Goal: Information Seeking & Learning: Learn about a topic

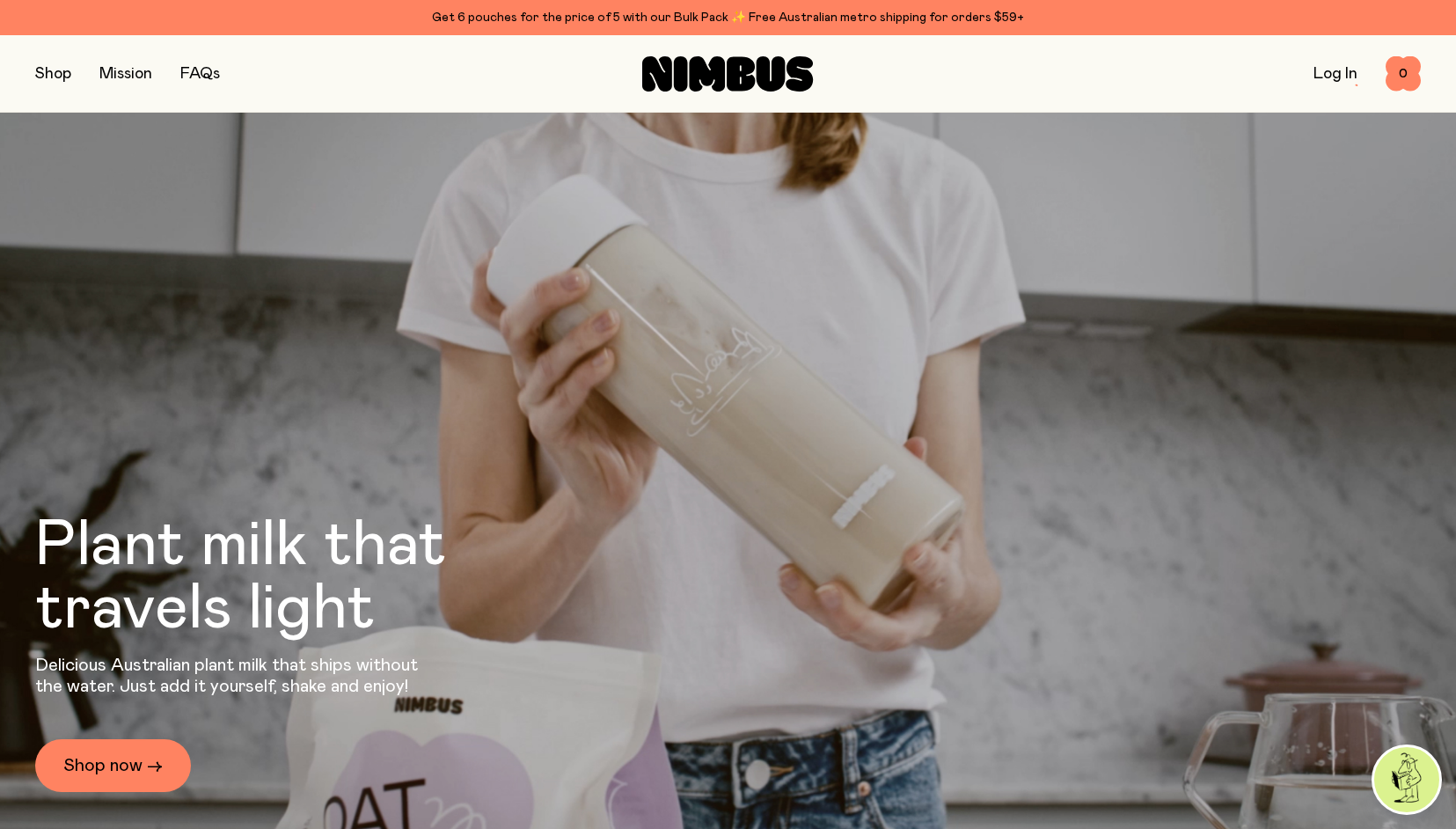
click at [204, 69] on link "FAQs" at bounding box center [200, 74] width 40 height 16
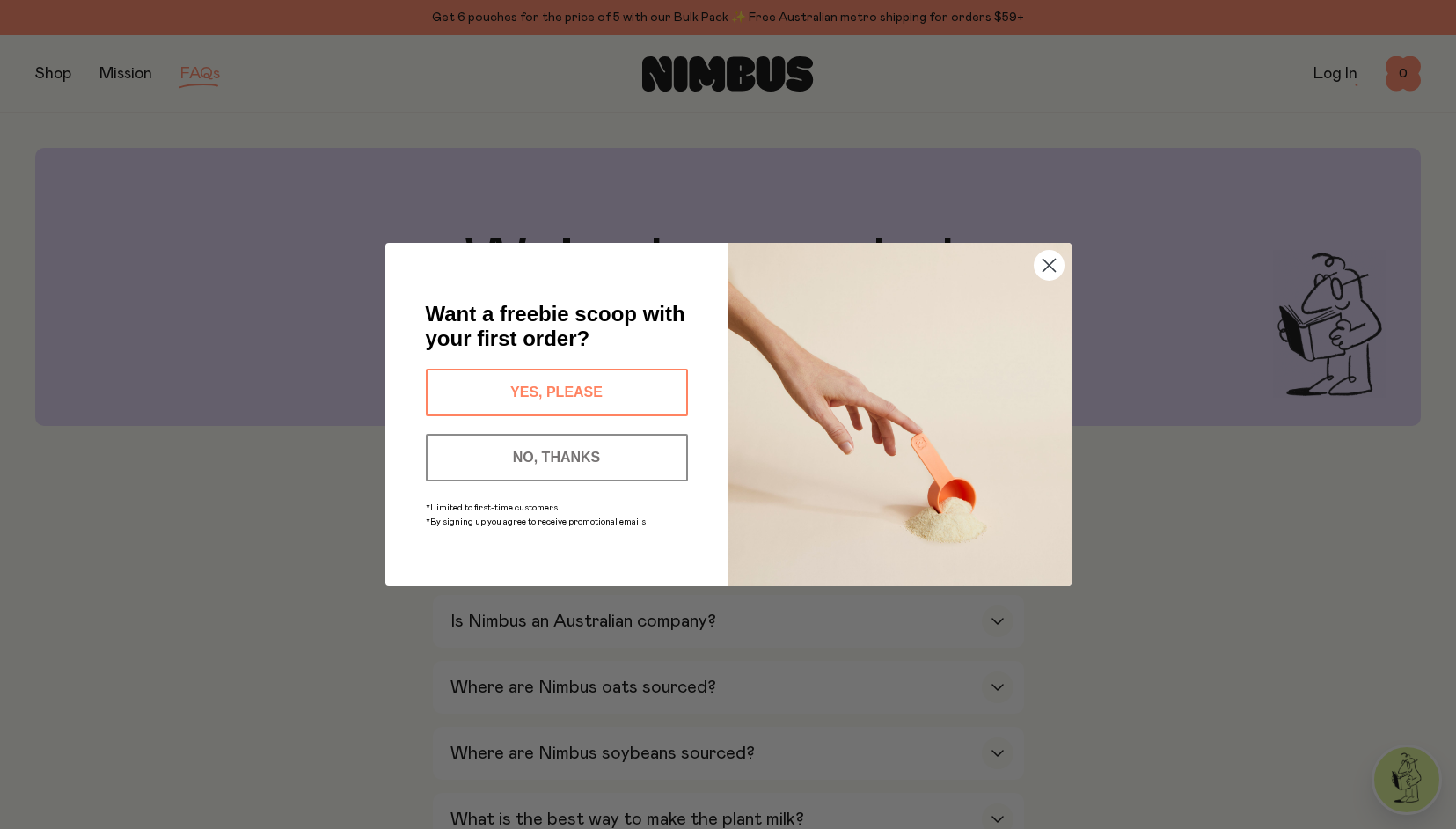
click at [1045, 262] on icon "Close dialog" at bounding box center [1049, 265] width 13 height 13
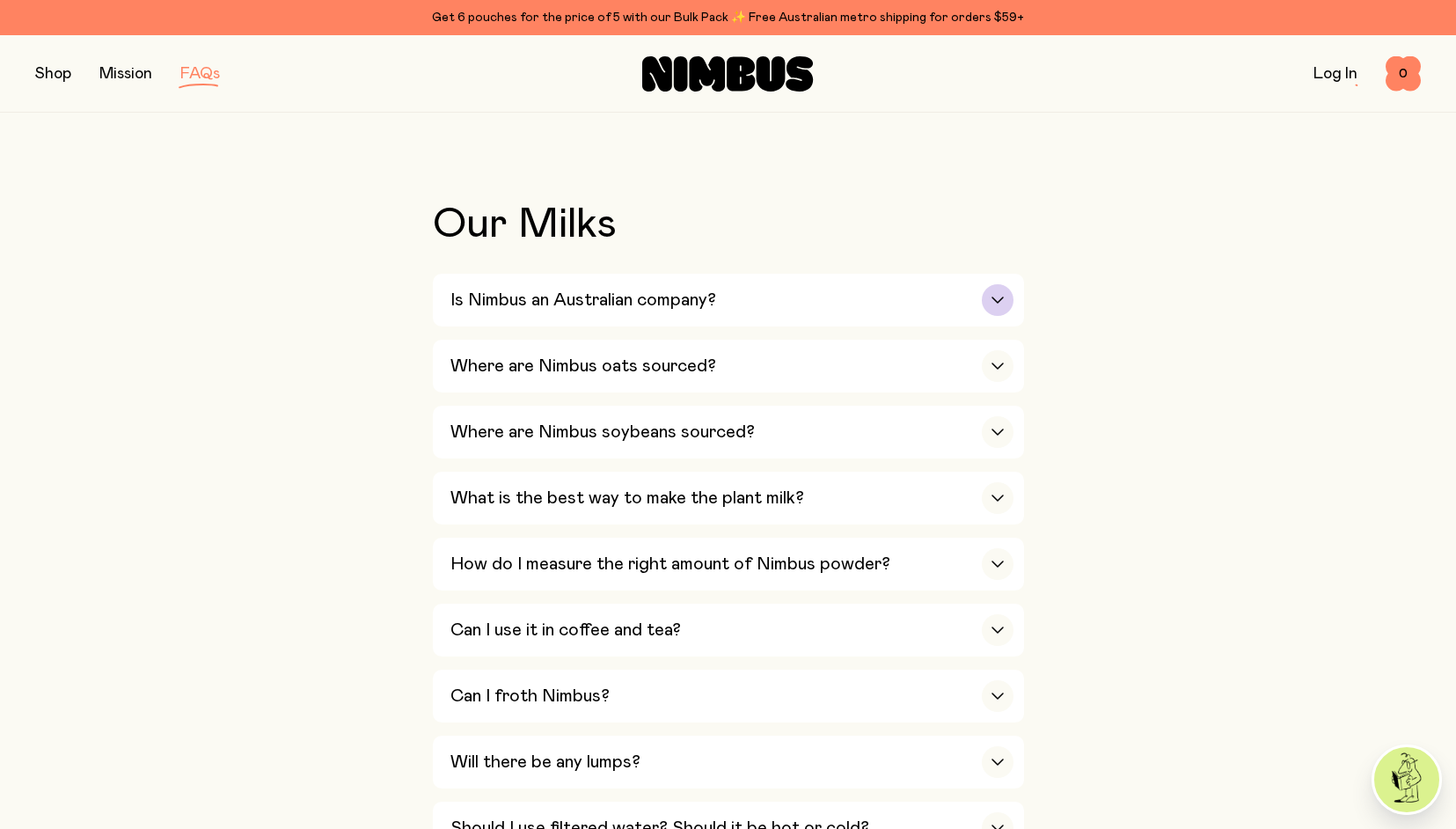
scroll to position [317, 0]
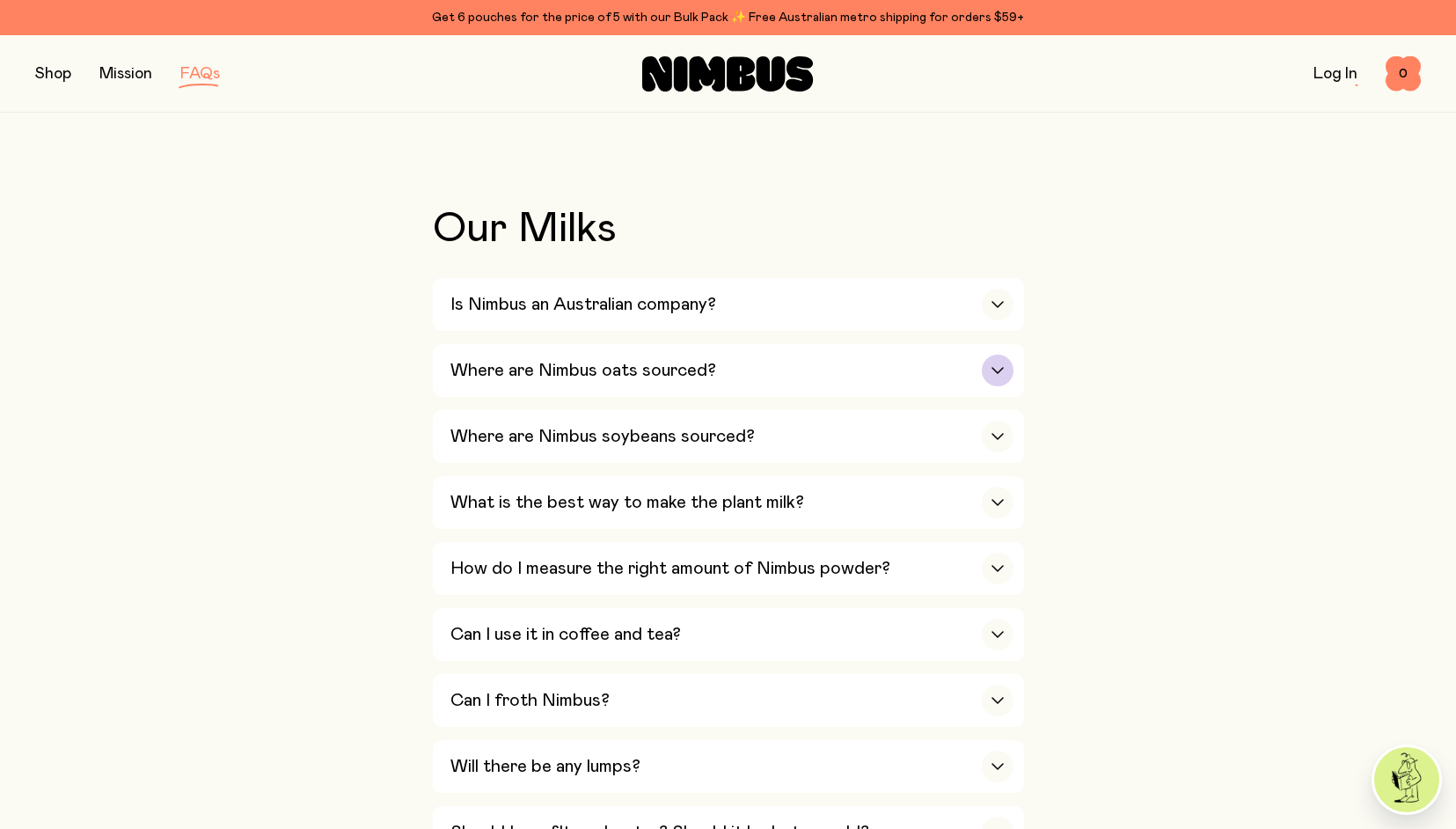
click at [992, 367] on icon "button" at bounding box center [997, 370] width 14 height 7
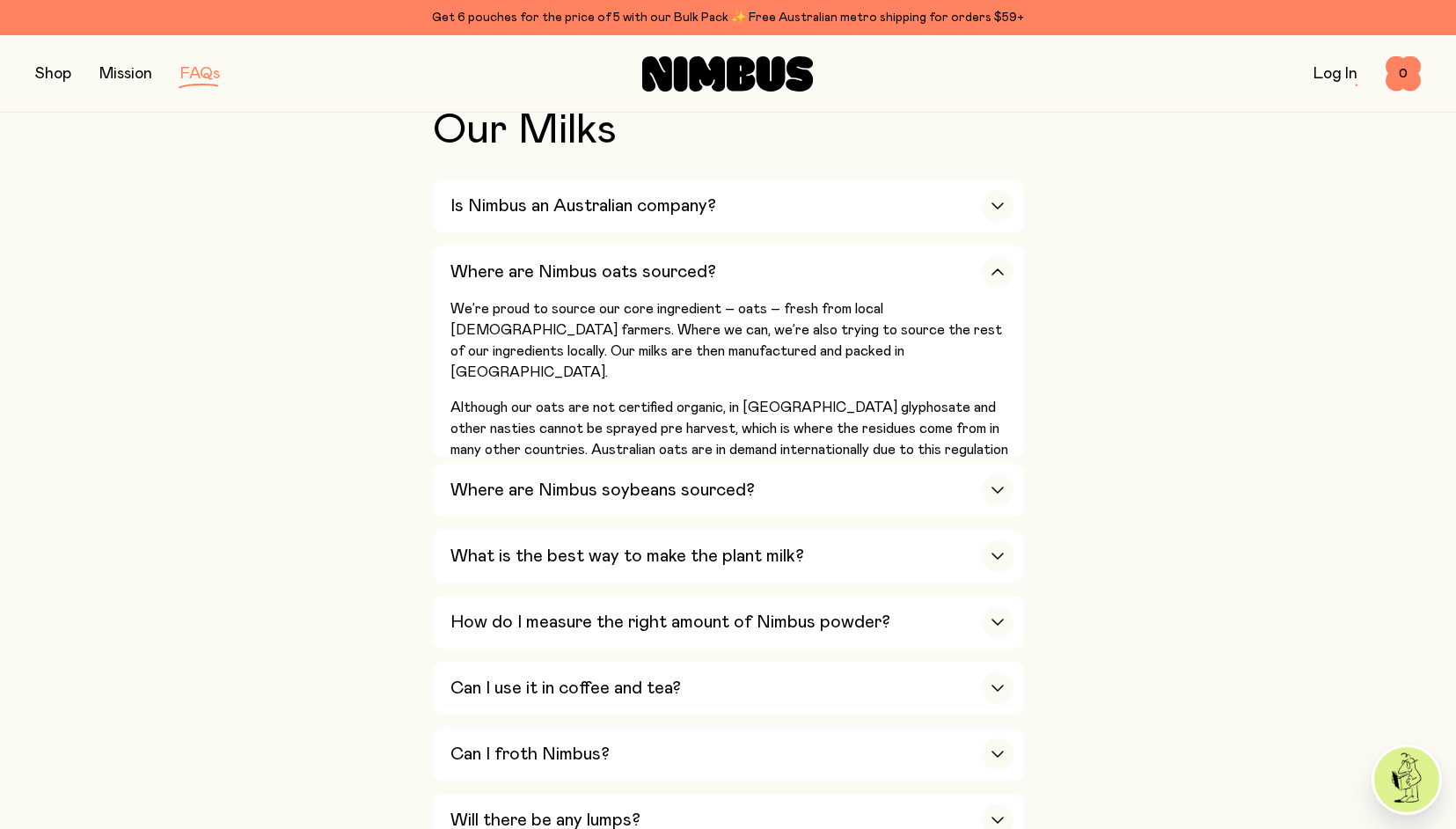
scroll to position [416, 0]
click at [993, 486] on icon "button" at bounding box center [997, 489] width 14 height 7
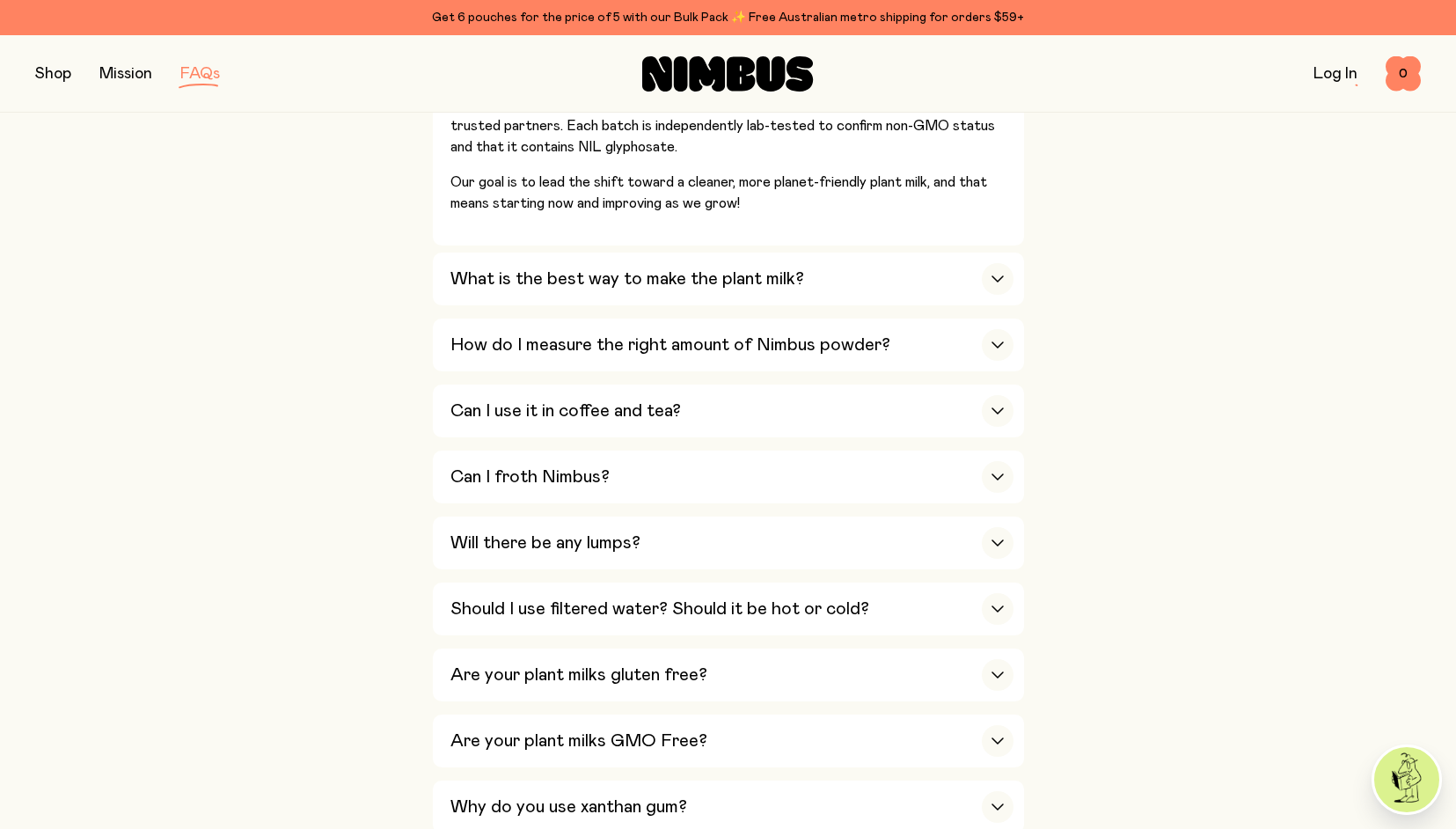
scroll to position [787, 0]
click at [993, 470] on icon "button" at bounding box center [997, 474] width 14 height 7
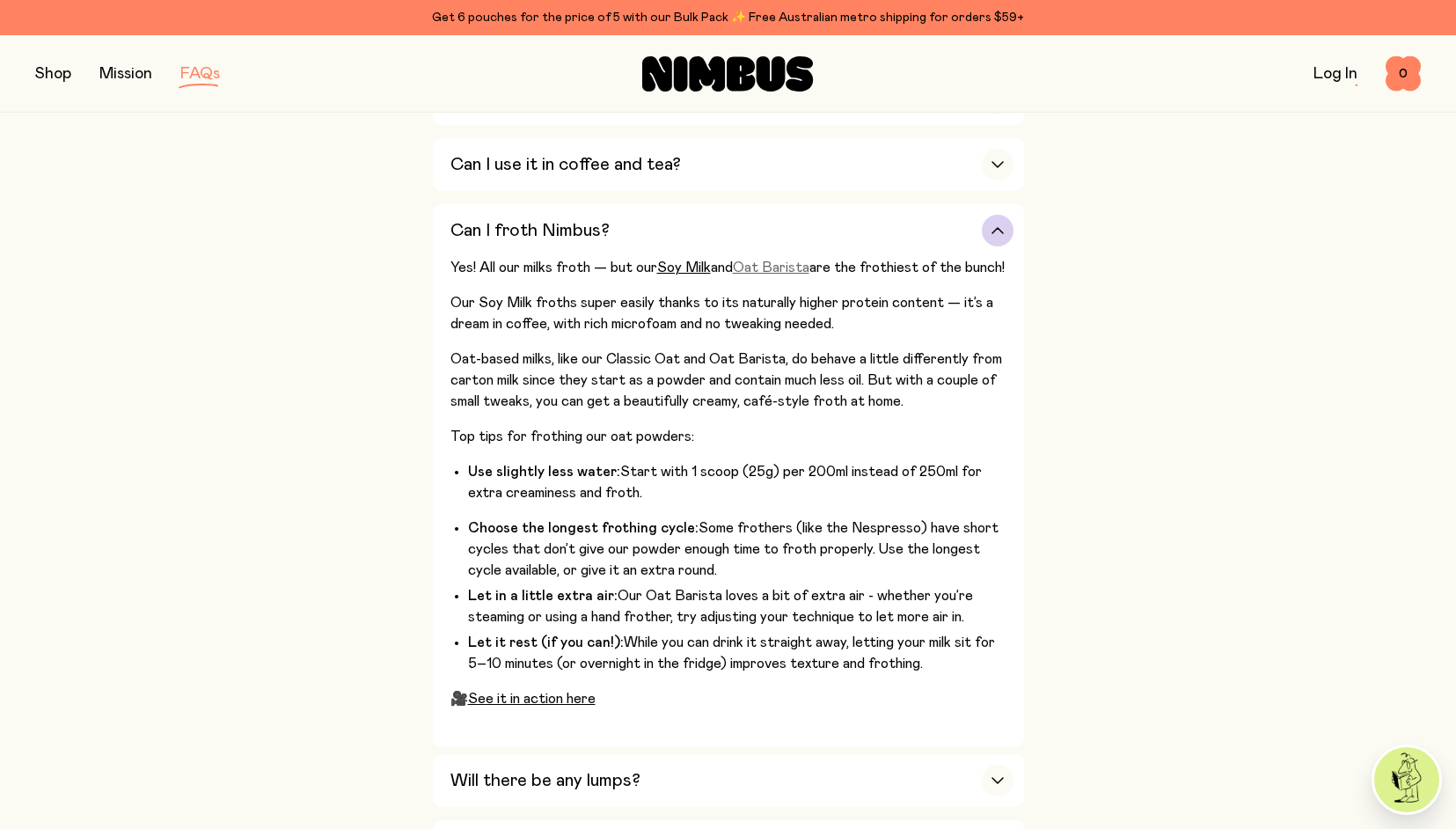
click at [781, 260] on link "Oat Barista" at bounding box center [771, 267] width 77 height 14
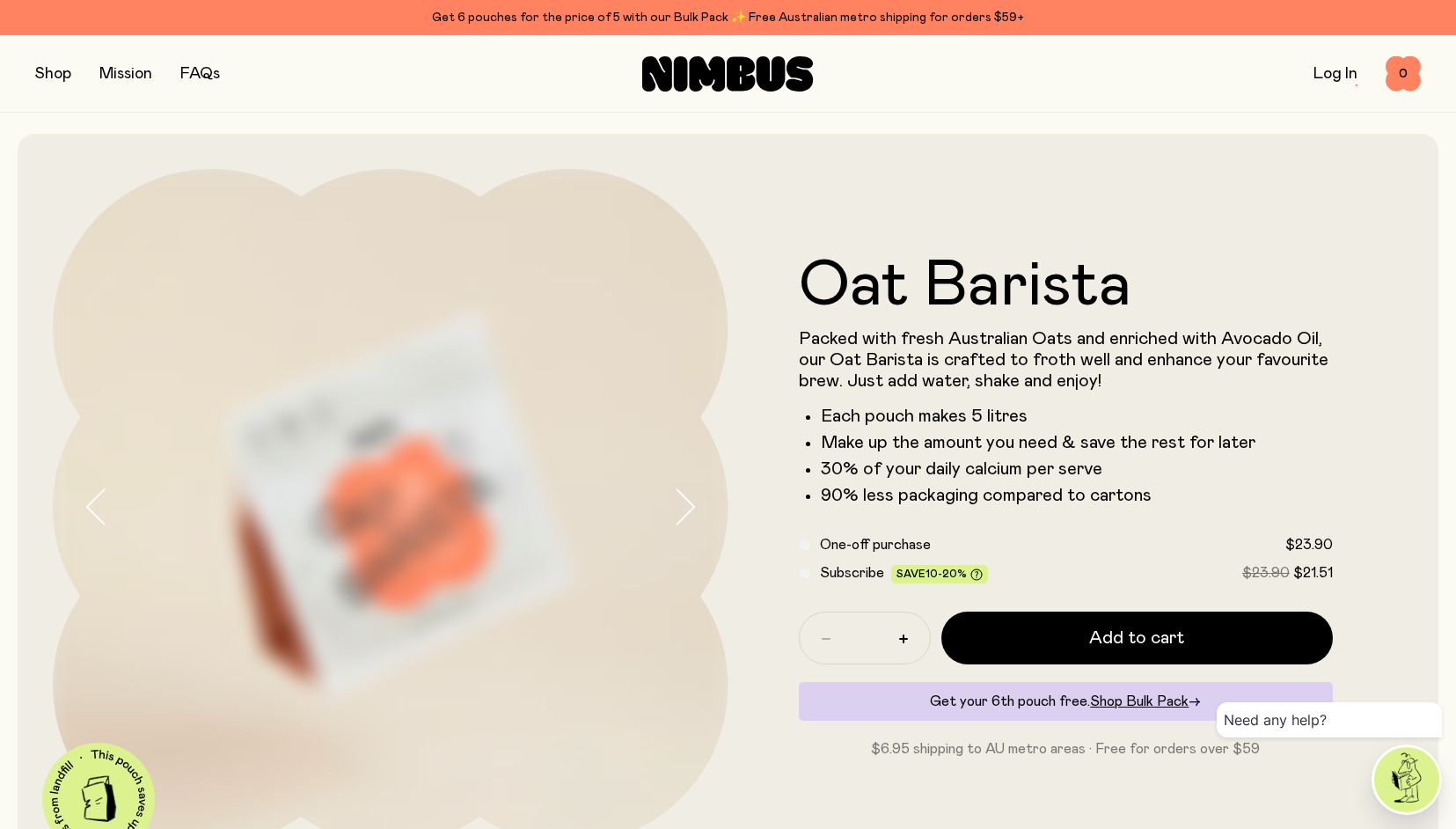
scroll to position [116, 0]
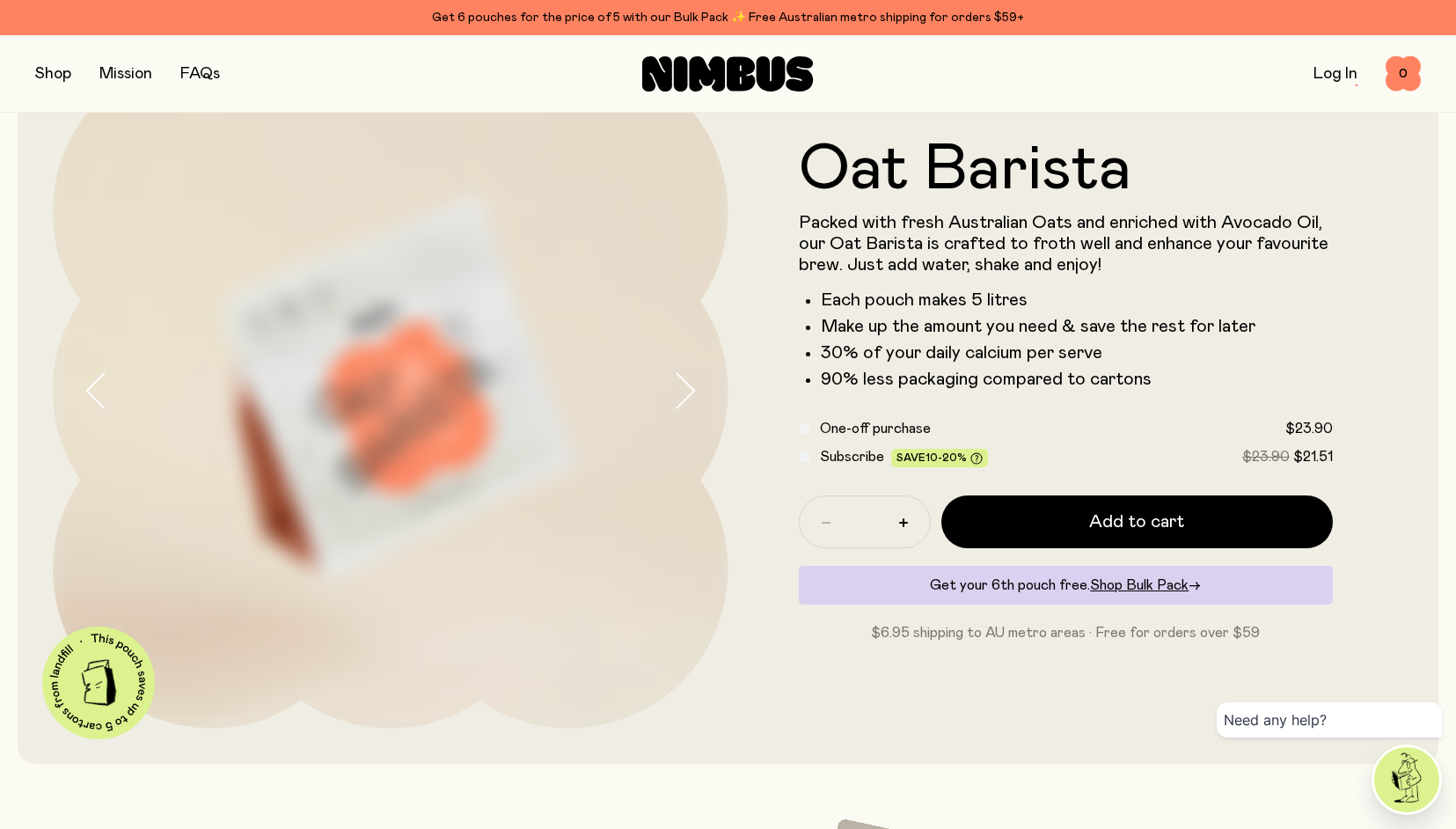
click at [698, 387] on button "button" at bounding box center [700, 390] width 56 height 675
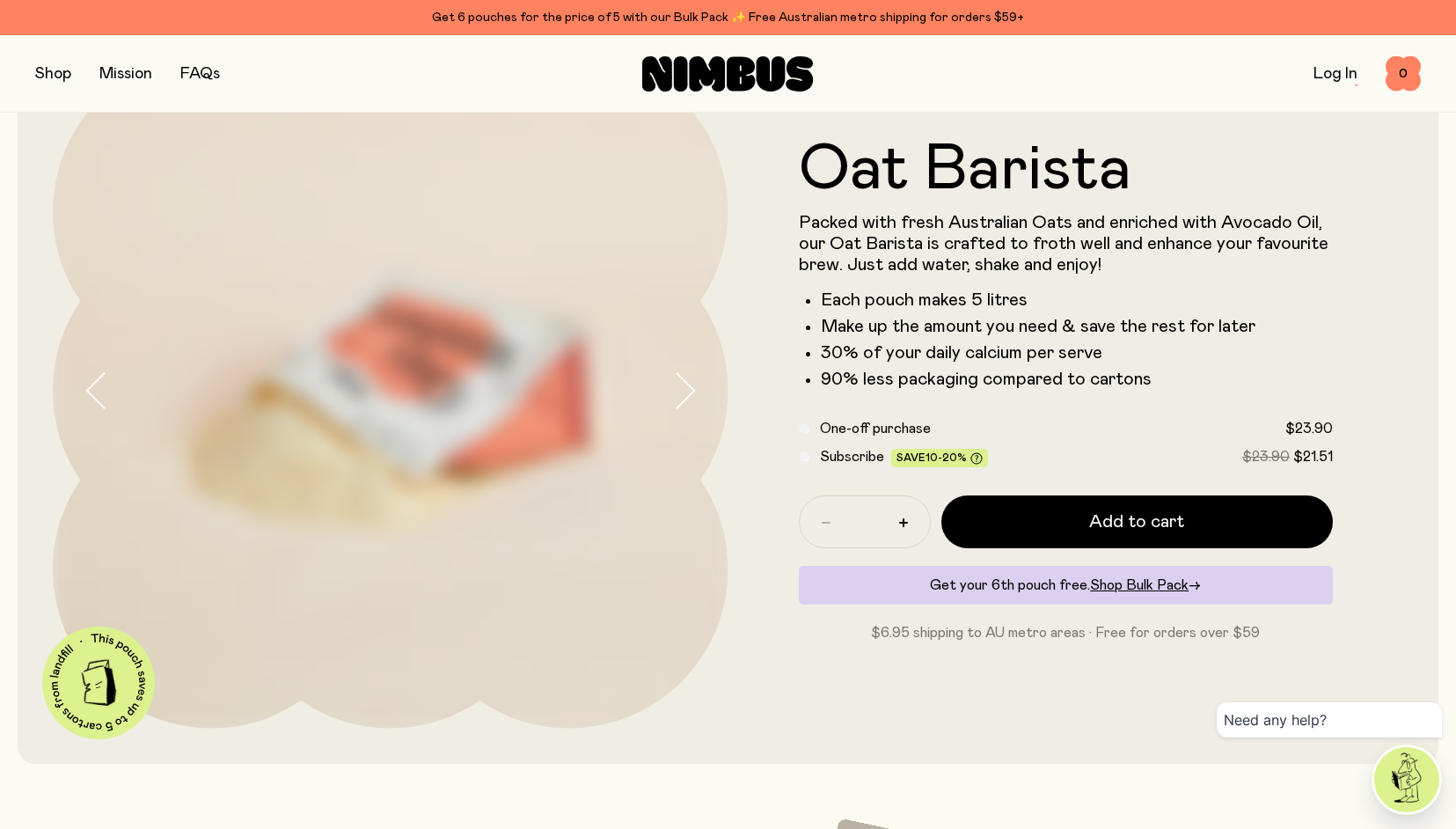
click at [690, 389] on icon "button" at bounding box center [683, 390] width 24 height 37
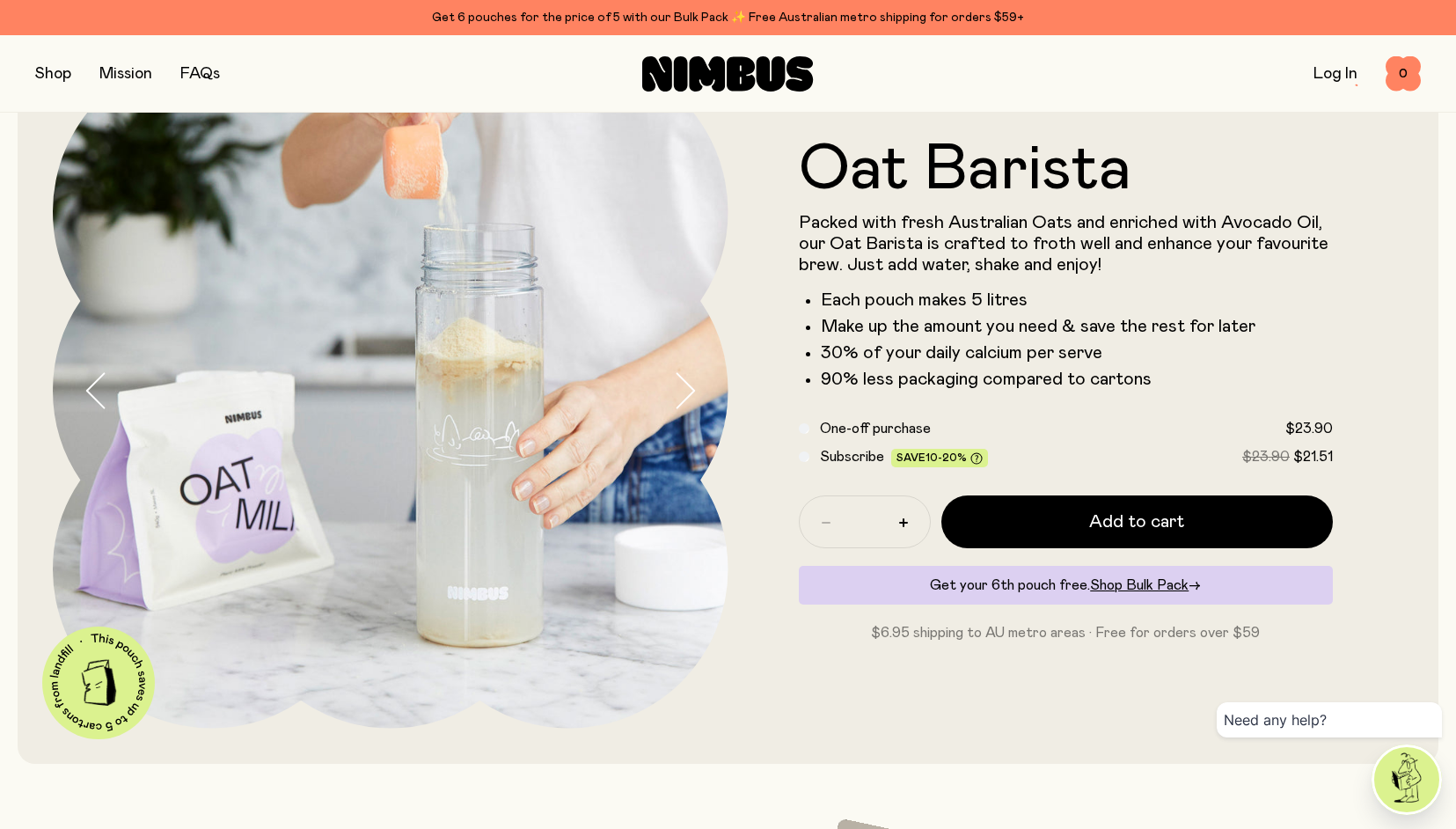
click at [690, 389] on icon "button" at bounding box center [683, 390] width 24 height 37
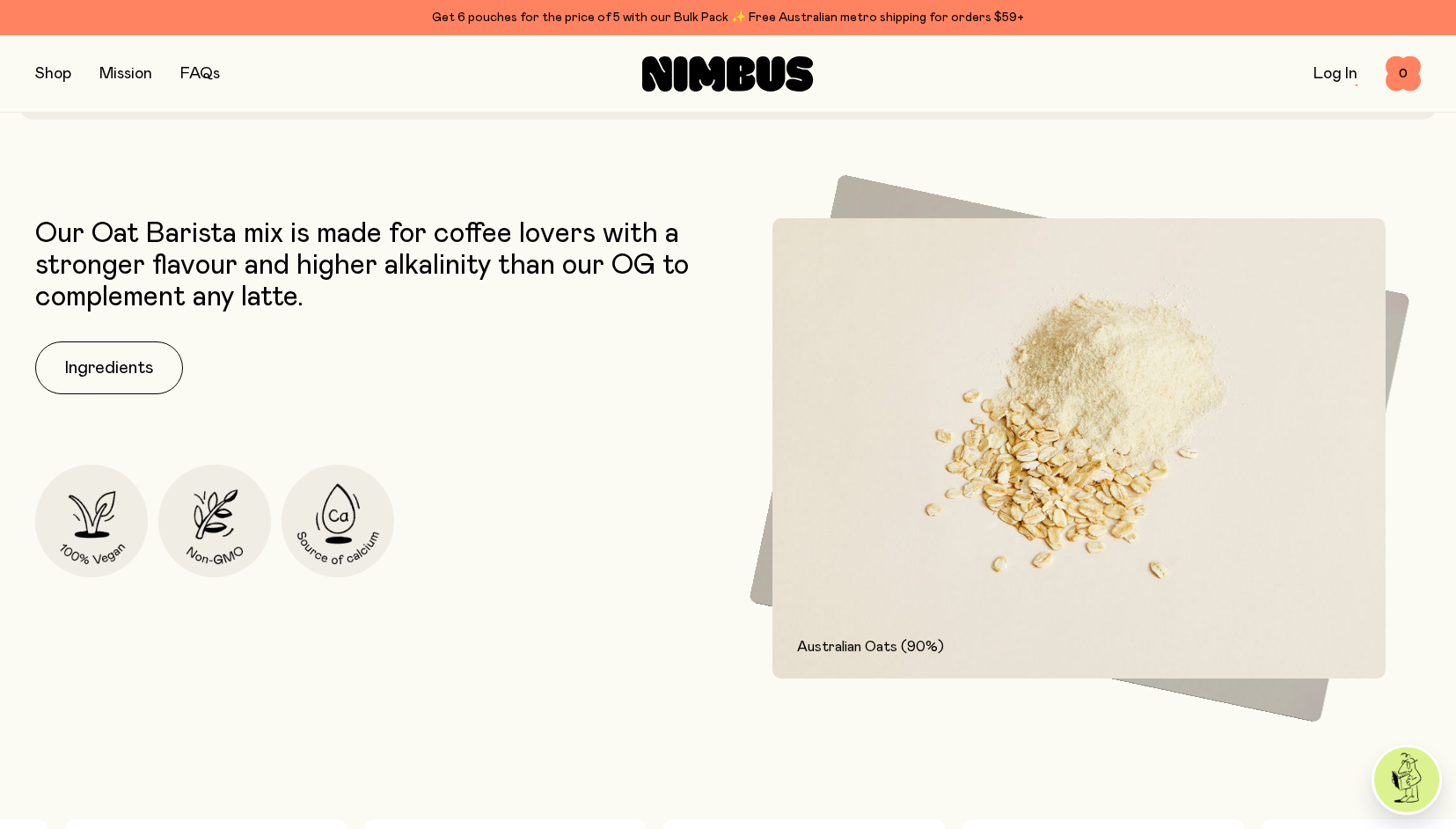
scroll to position [605, 0]
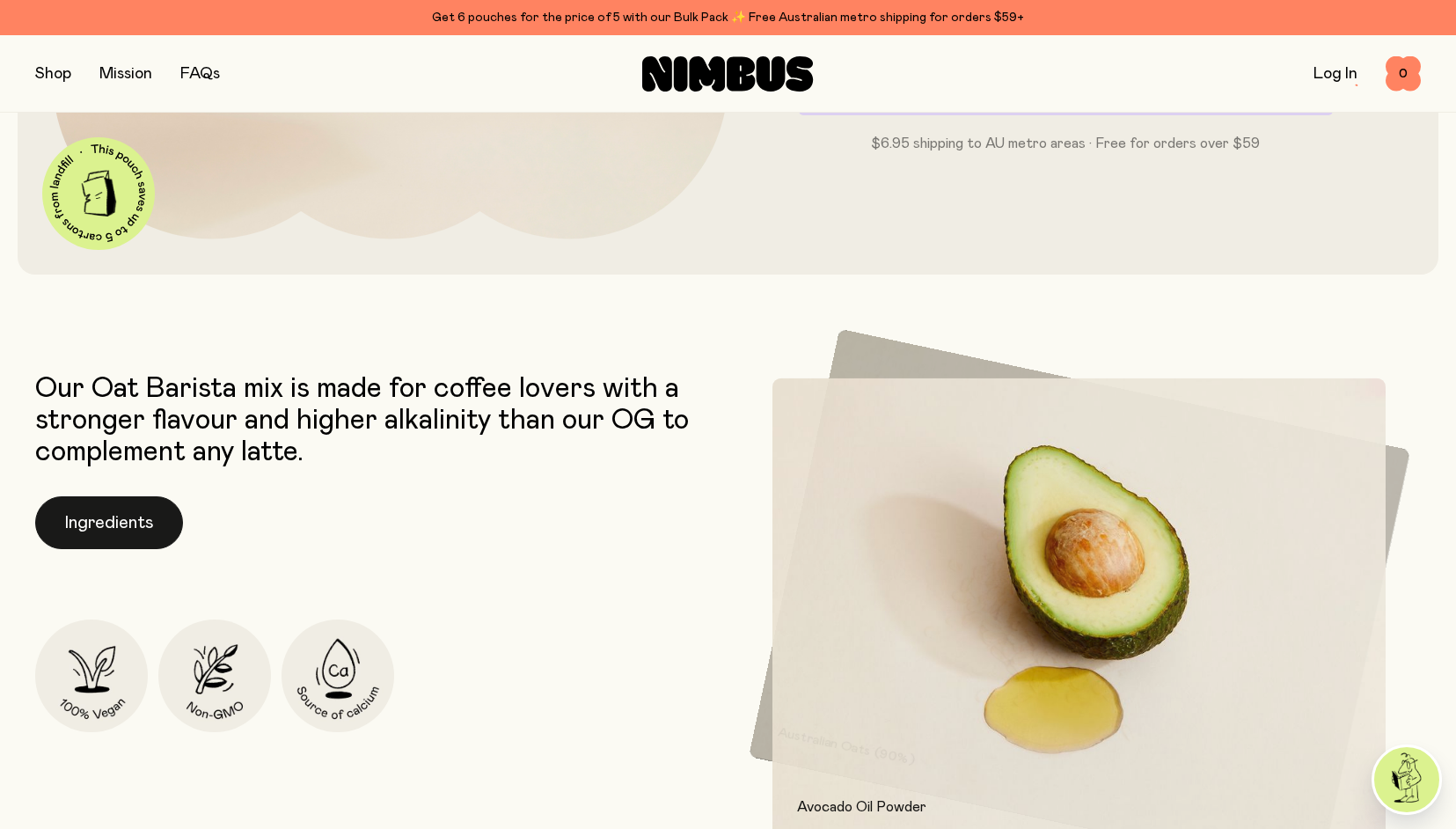
click at [133, 528] on button "Ingredients" at bounding box center [109, 523] width 148 height 52
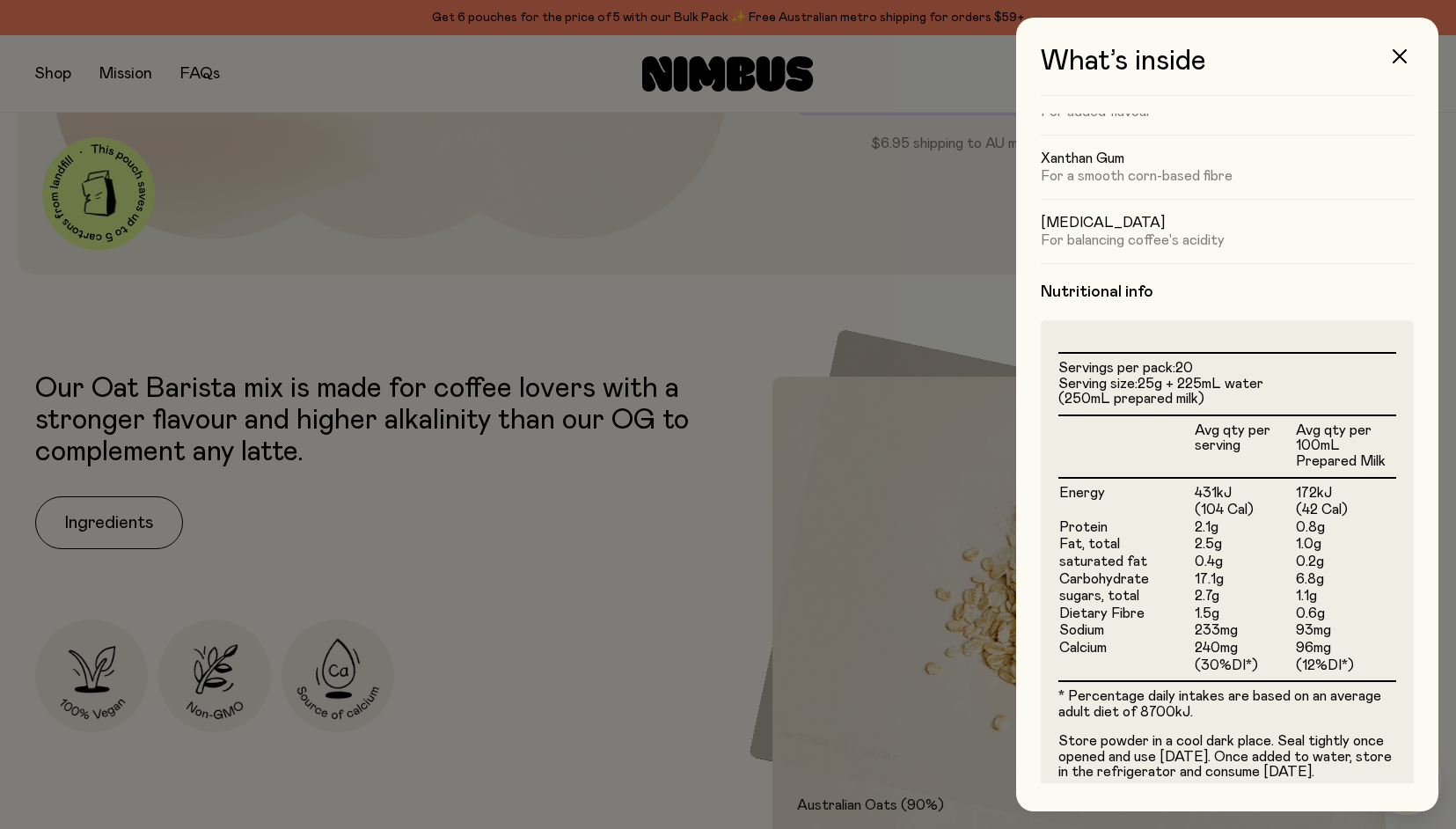
scroll to position [299, 0]
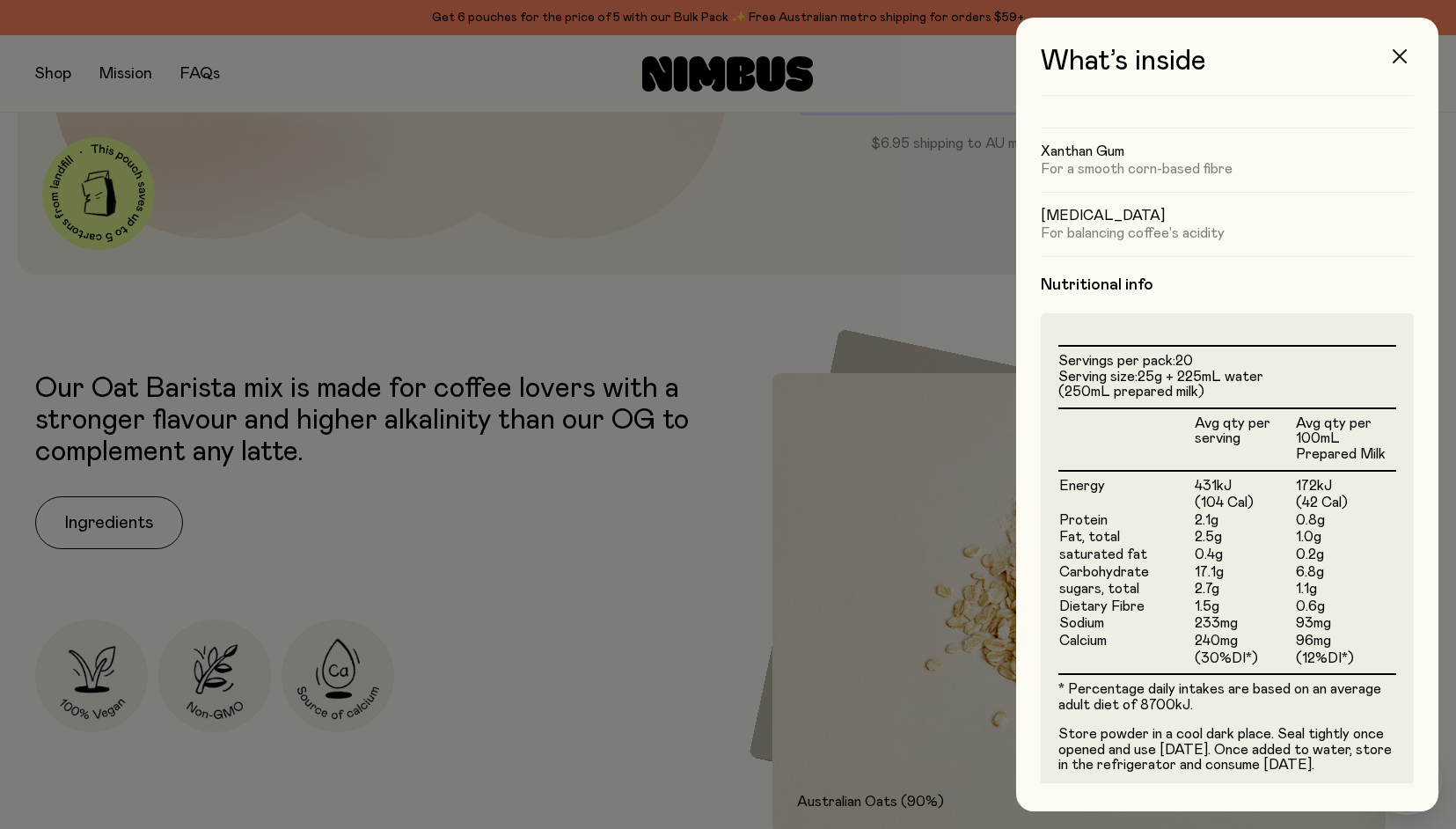
click at [1398, 52] on icon "button" at bounding box center [1399, 57] width 14 height 14
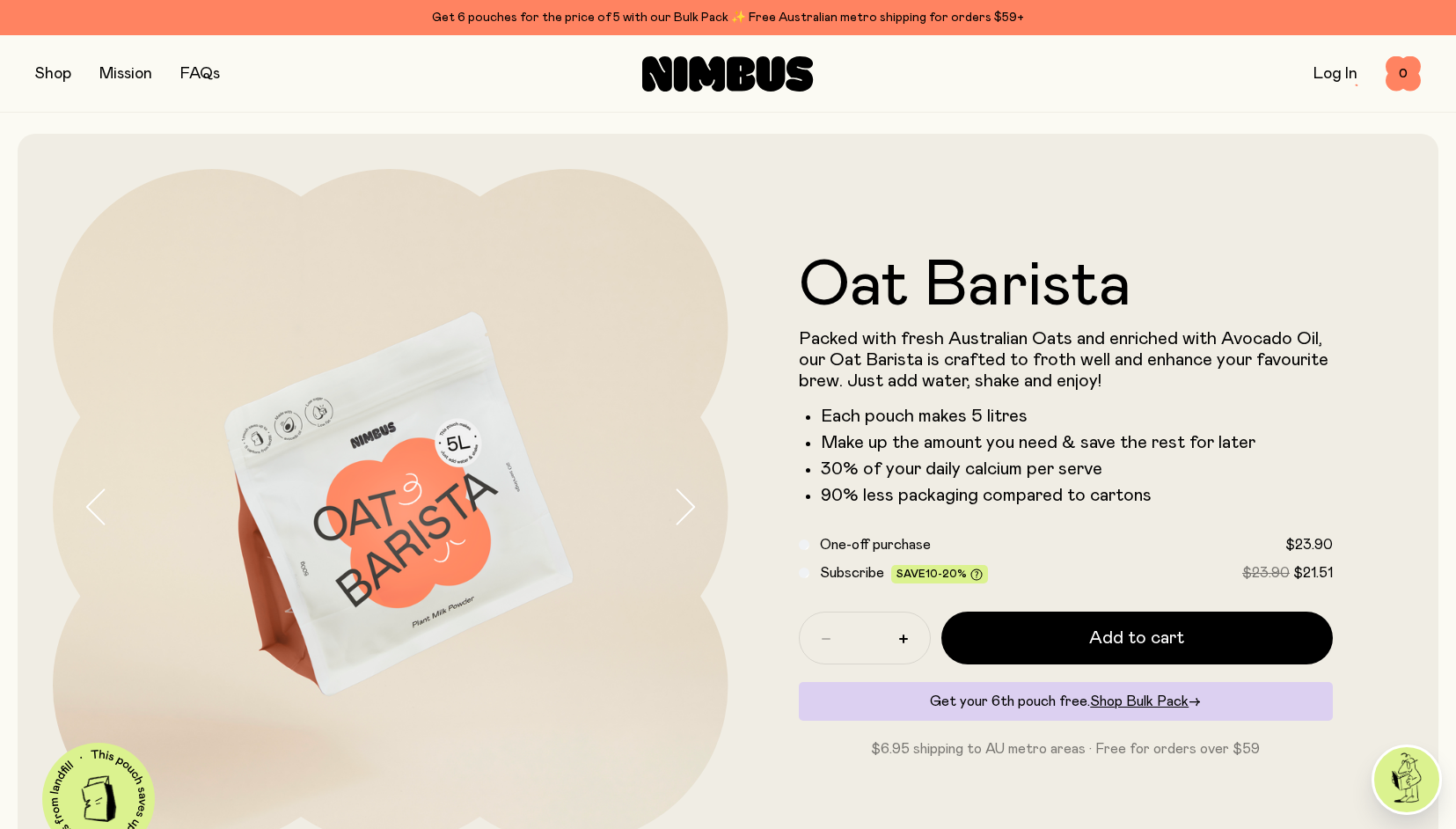
scroll to position [0, 0]
click at [57, 75] on button "button" at bounding box center [53, 73] width 36 height 24
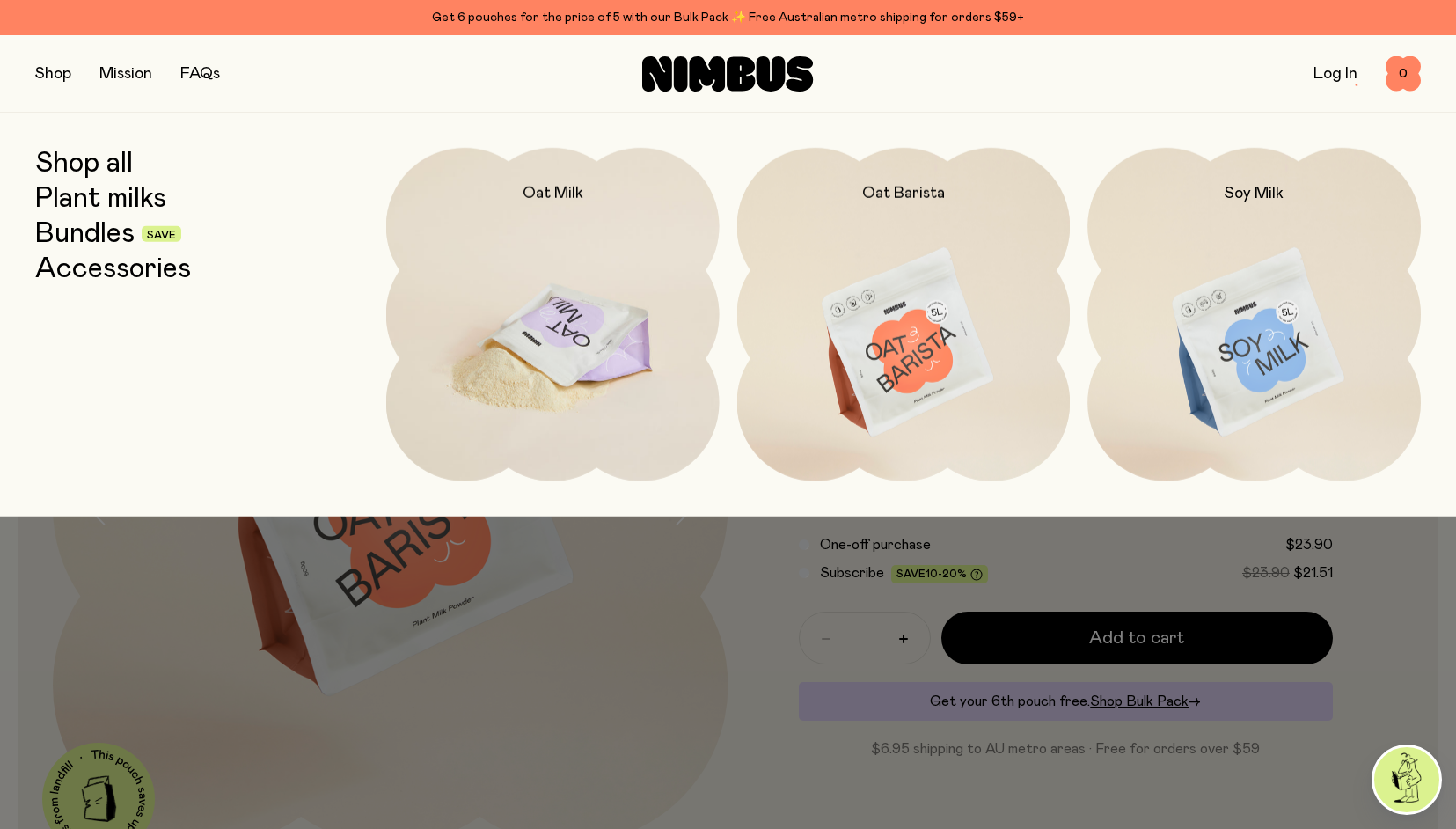
click at [589, 295] on img at bounding box center [552, 344] width 333 height 392
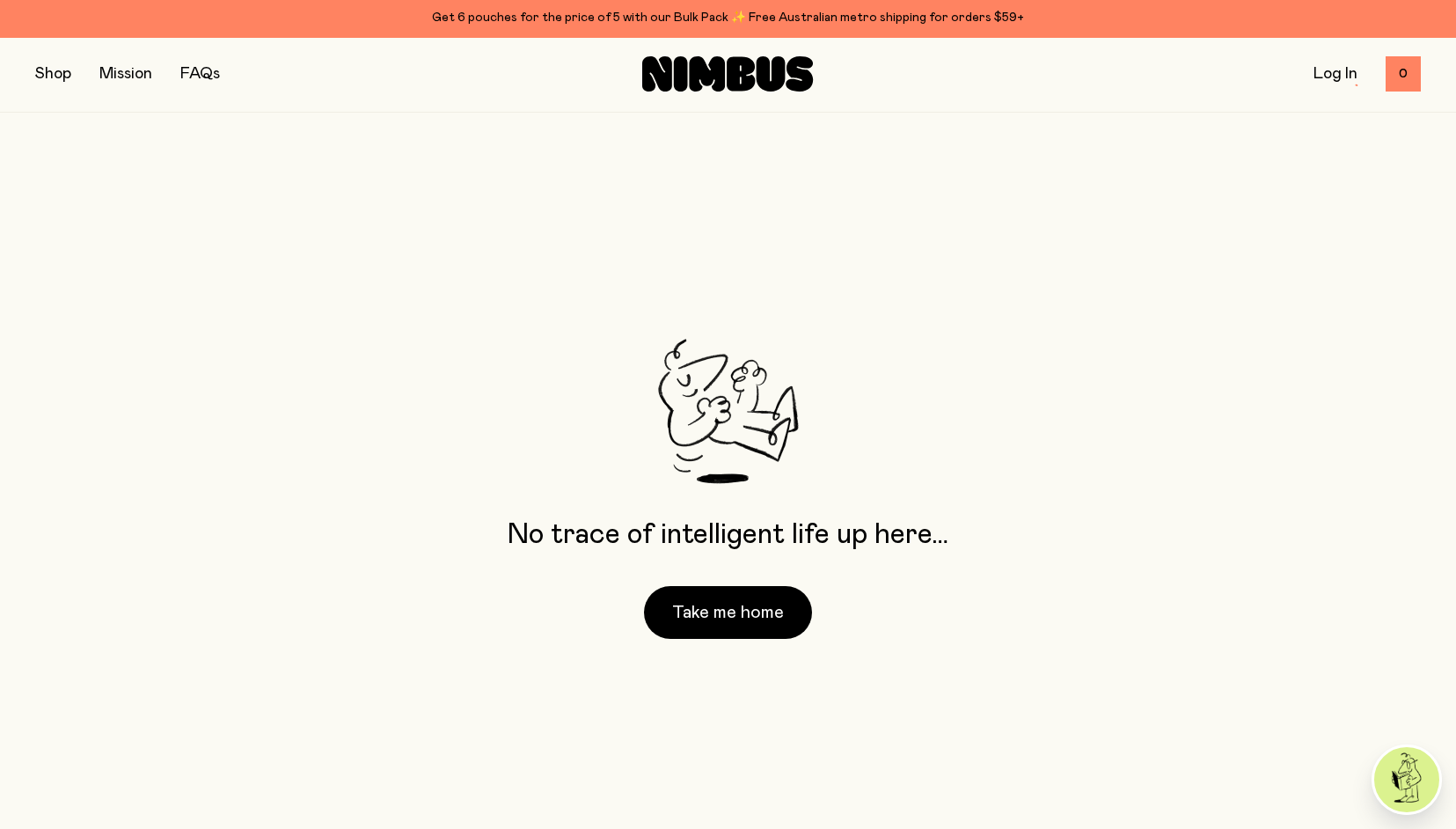
click at [56, 71] on button "button" at bounding box center [53, 73] width 36 height 24
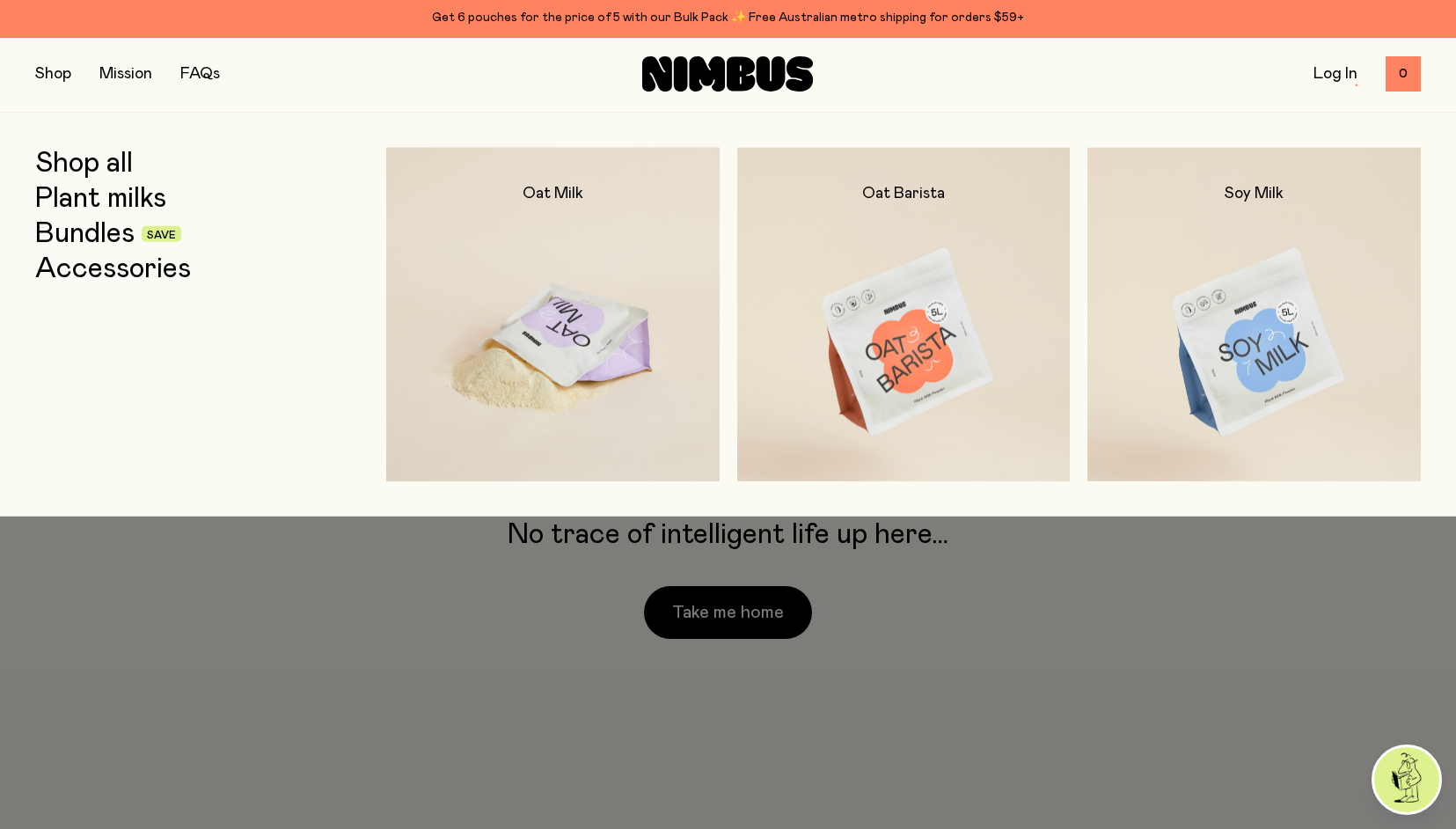
click at [552, 273] on img at bounding box center [552, 344] width 333 height 392
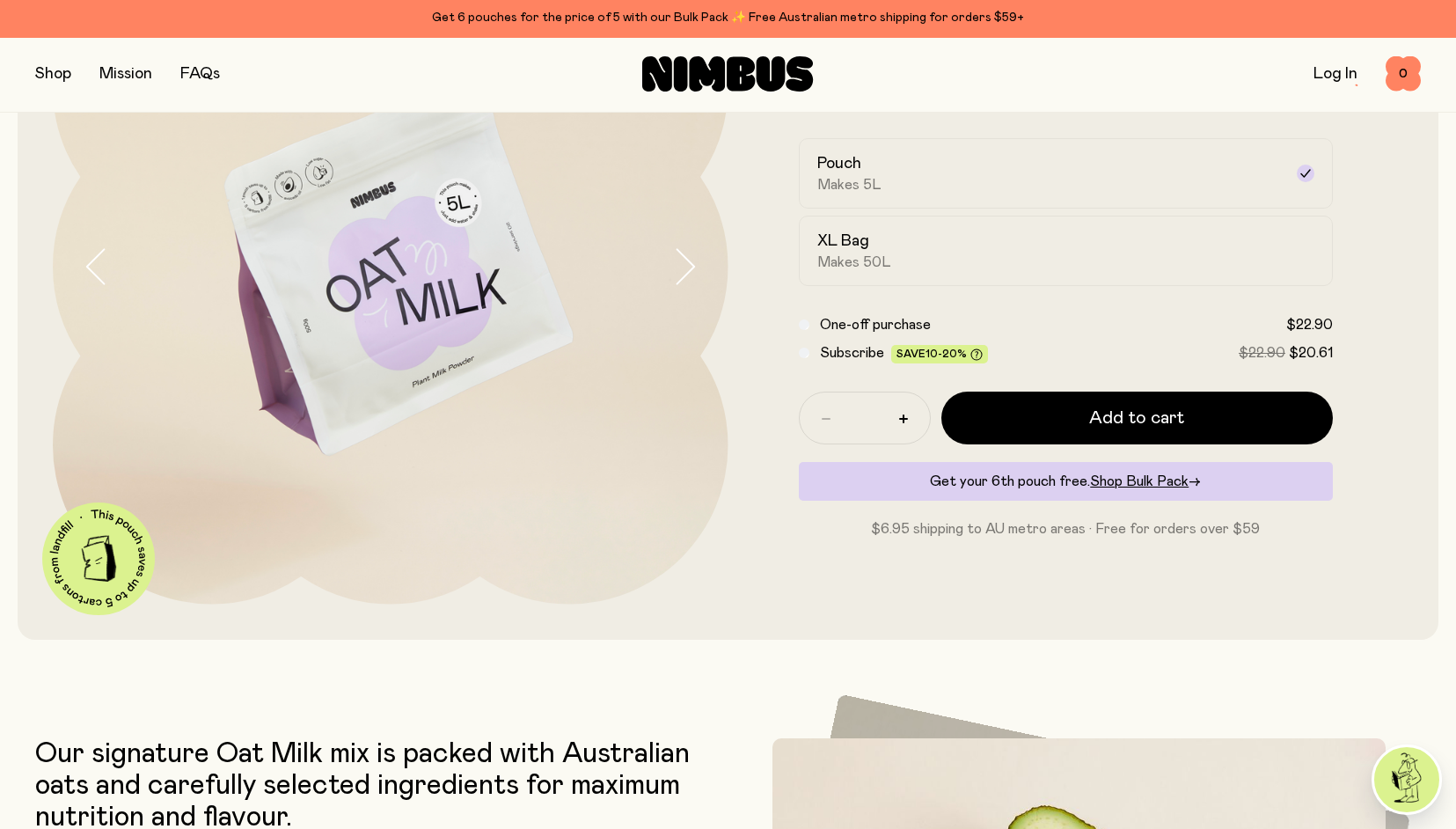
scroll to position [227, 0]
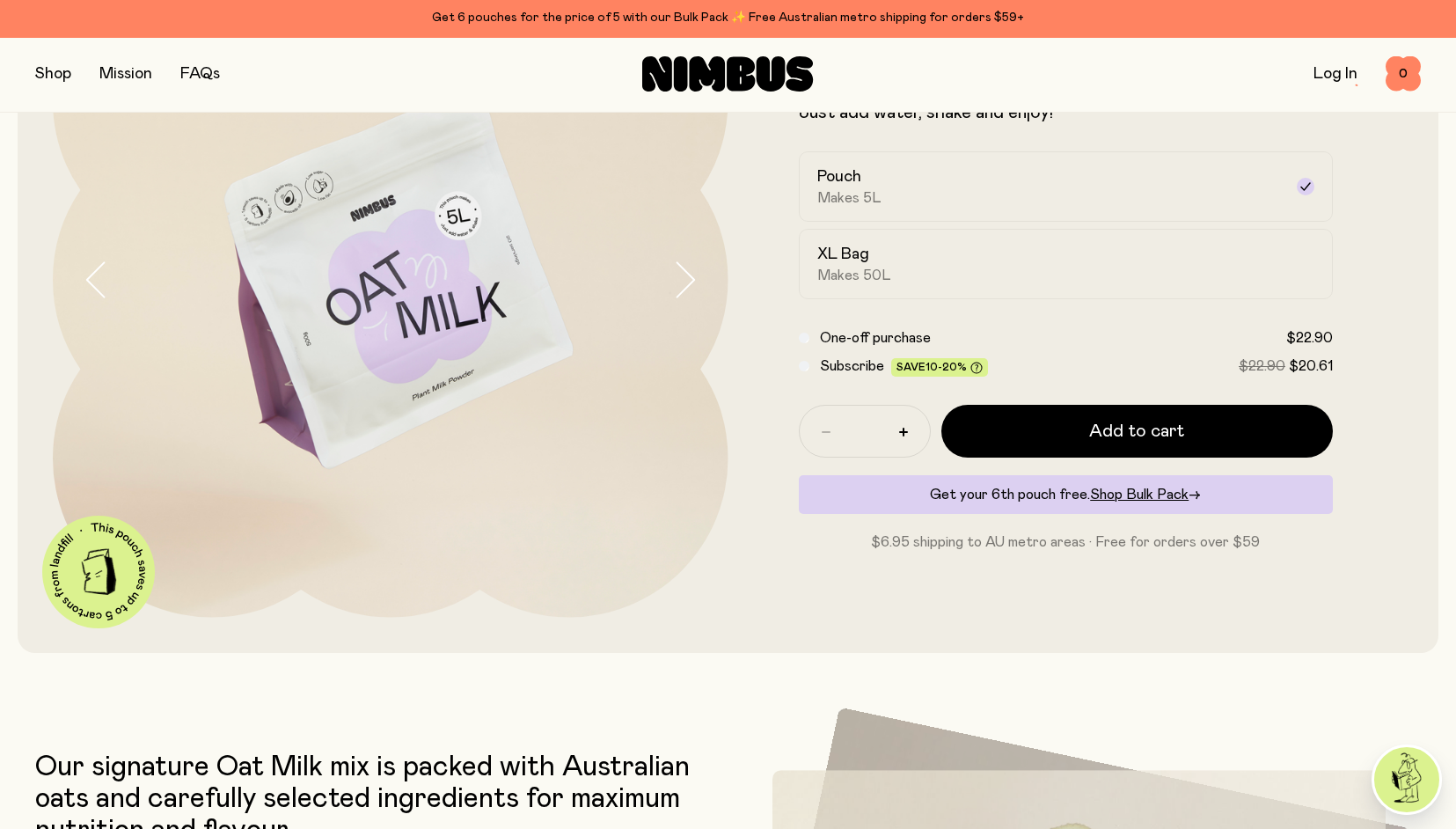
click at [691, 279] on icon "button" at bounding box center [683, 279] width 24 height 37
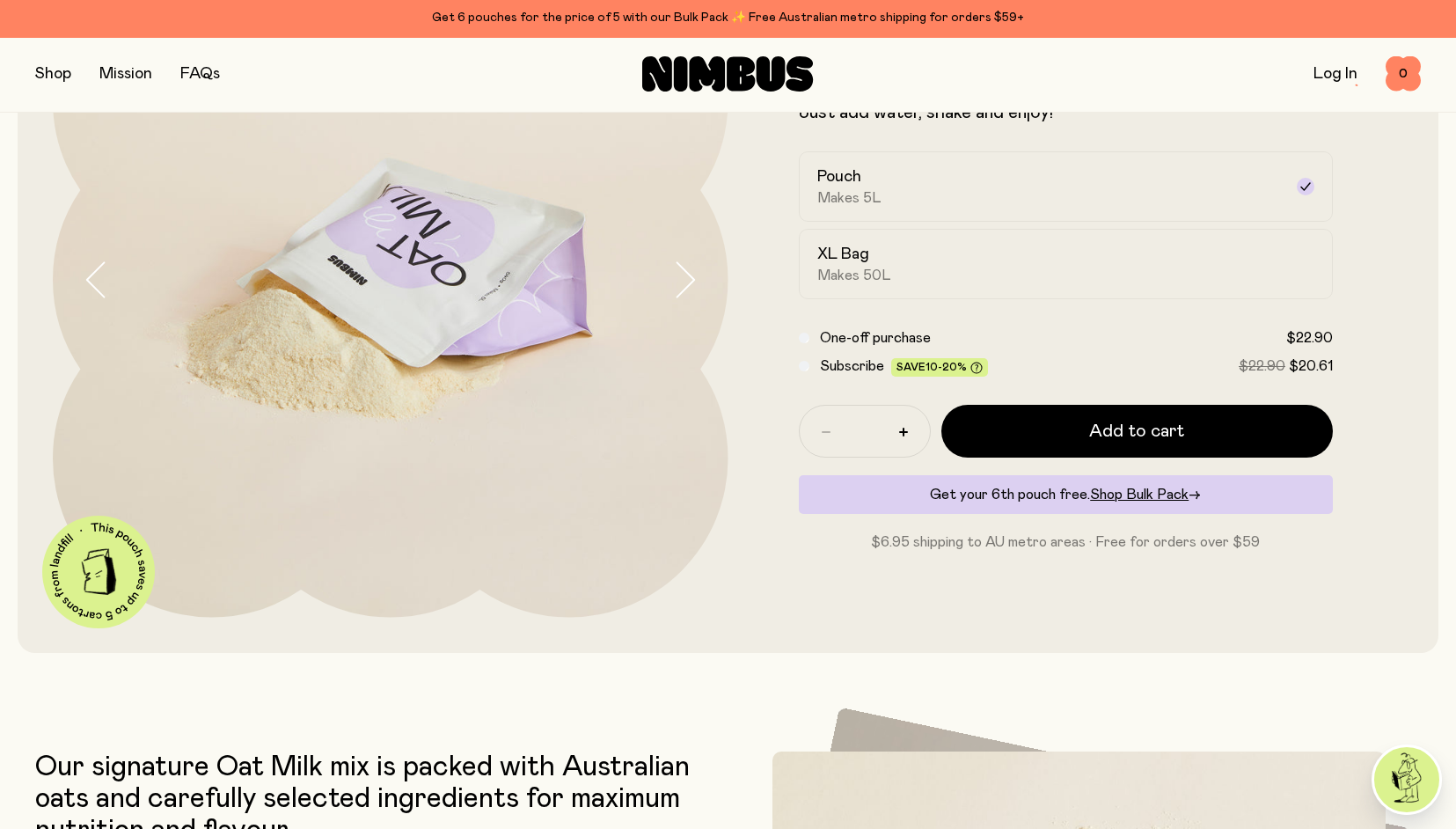
scroll to position [215, 1]
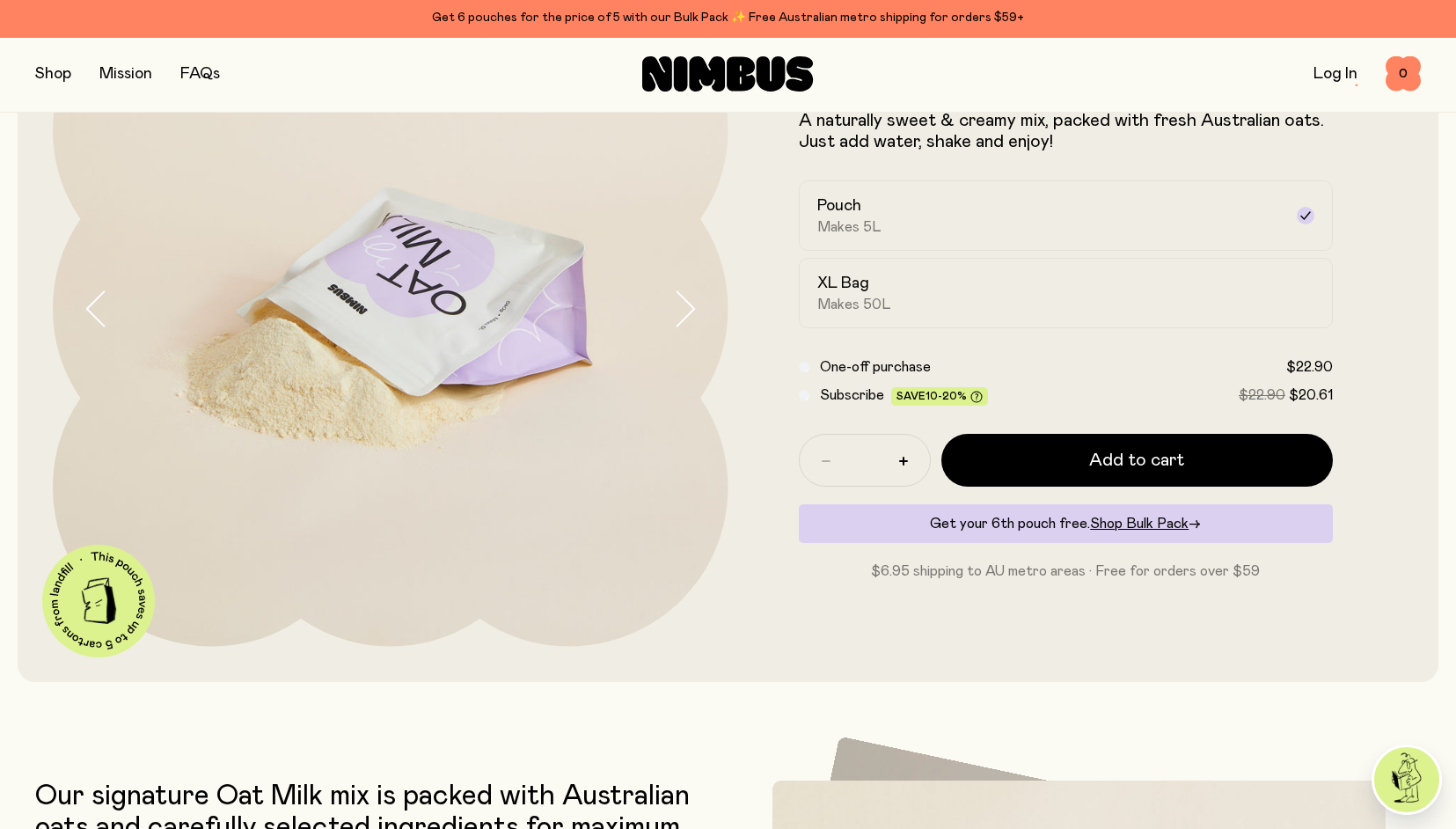
click at [691, 279] on button "button" at bounding box center [700, 309] width 56 height 675
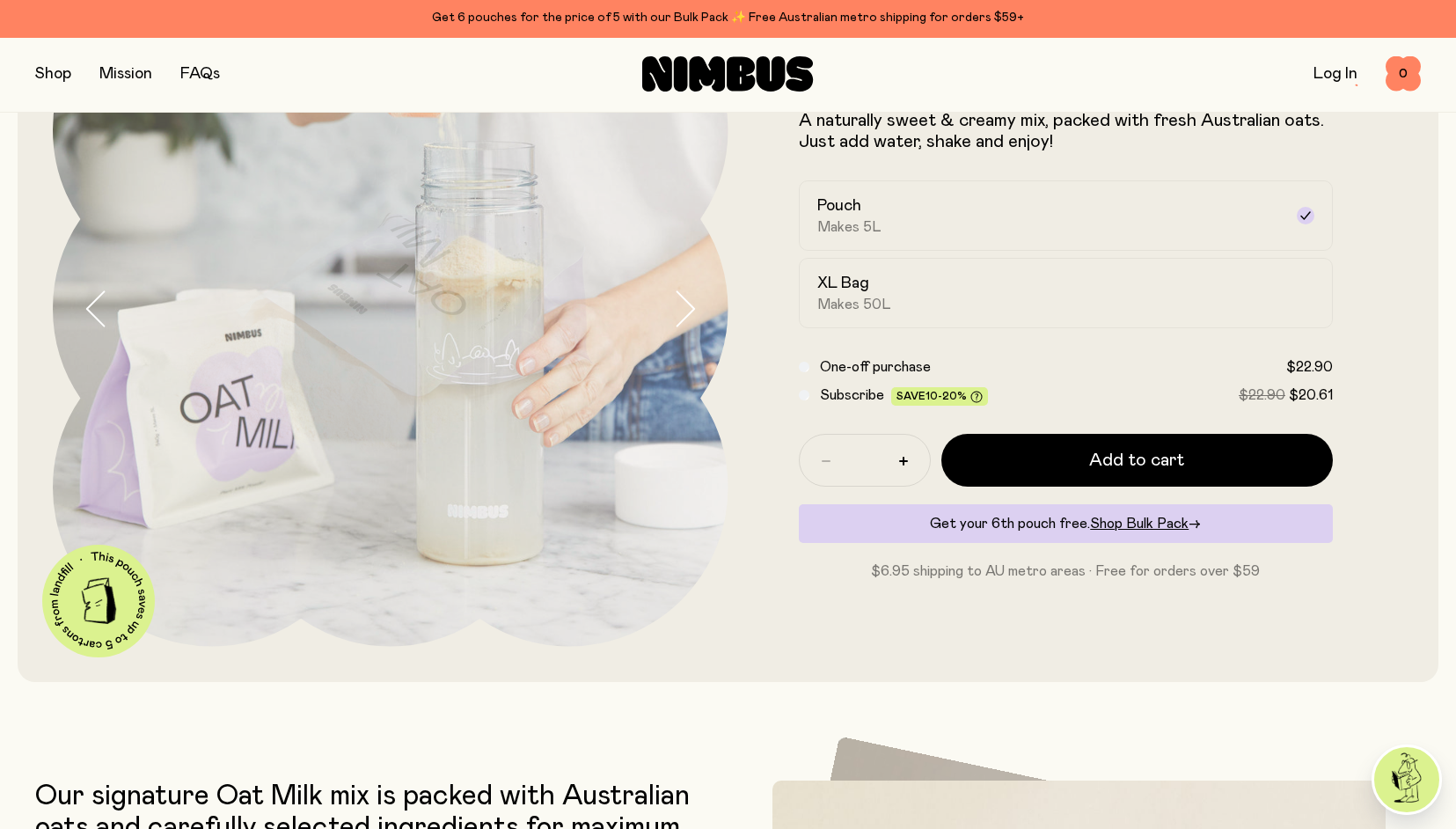
scroll to position [191, 0]
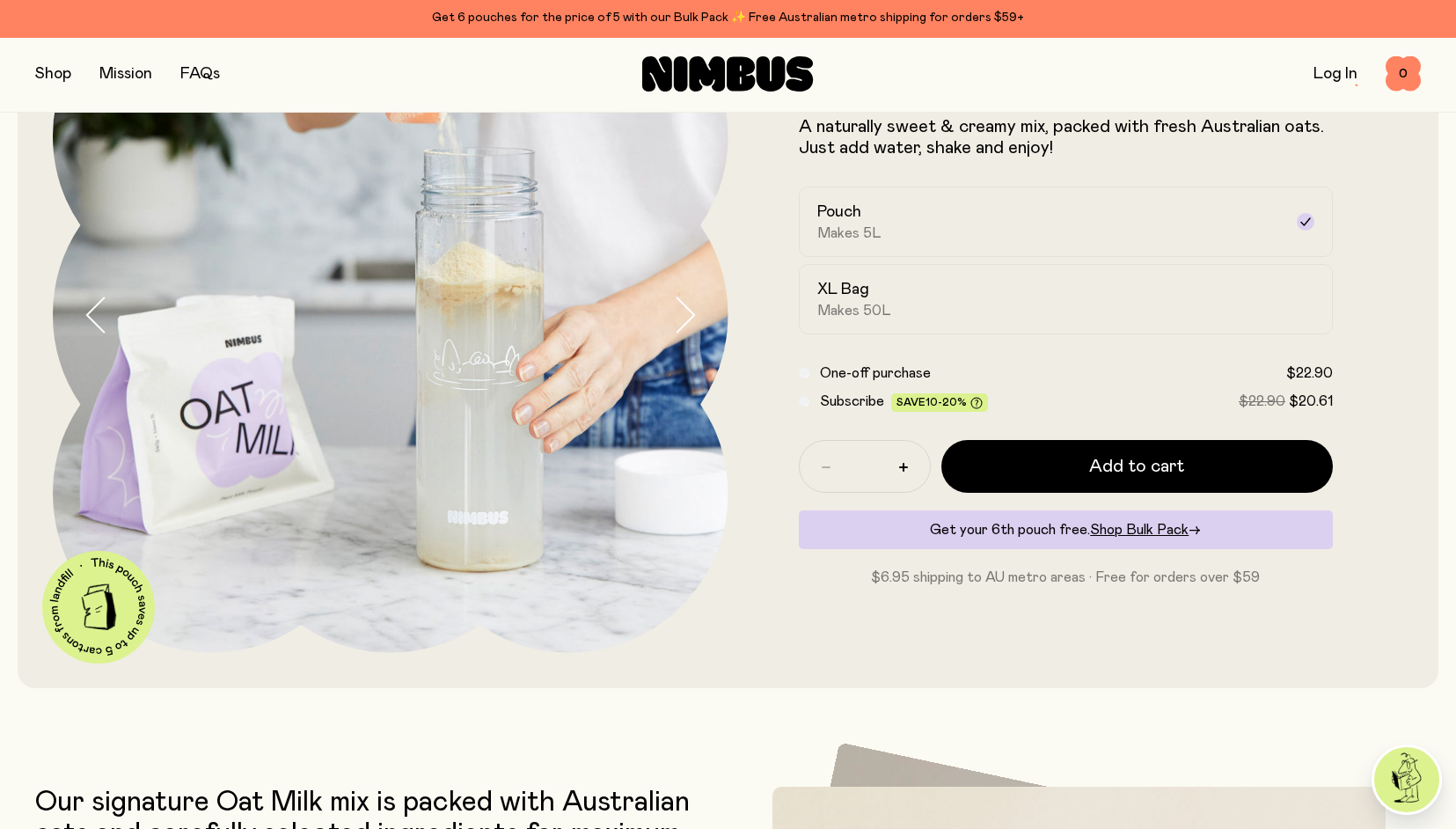
click at [687, 315] on icon "button" at bounding box center [683, 314] width 24 height 37
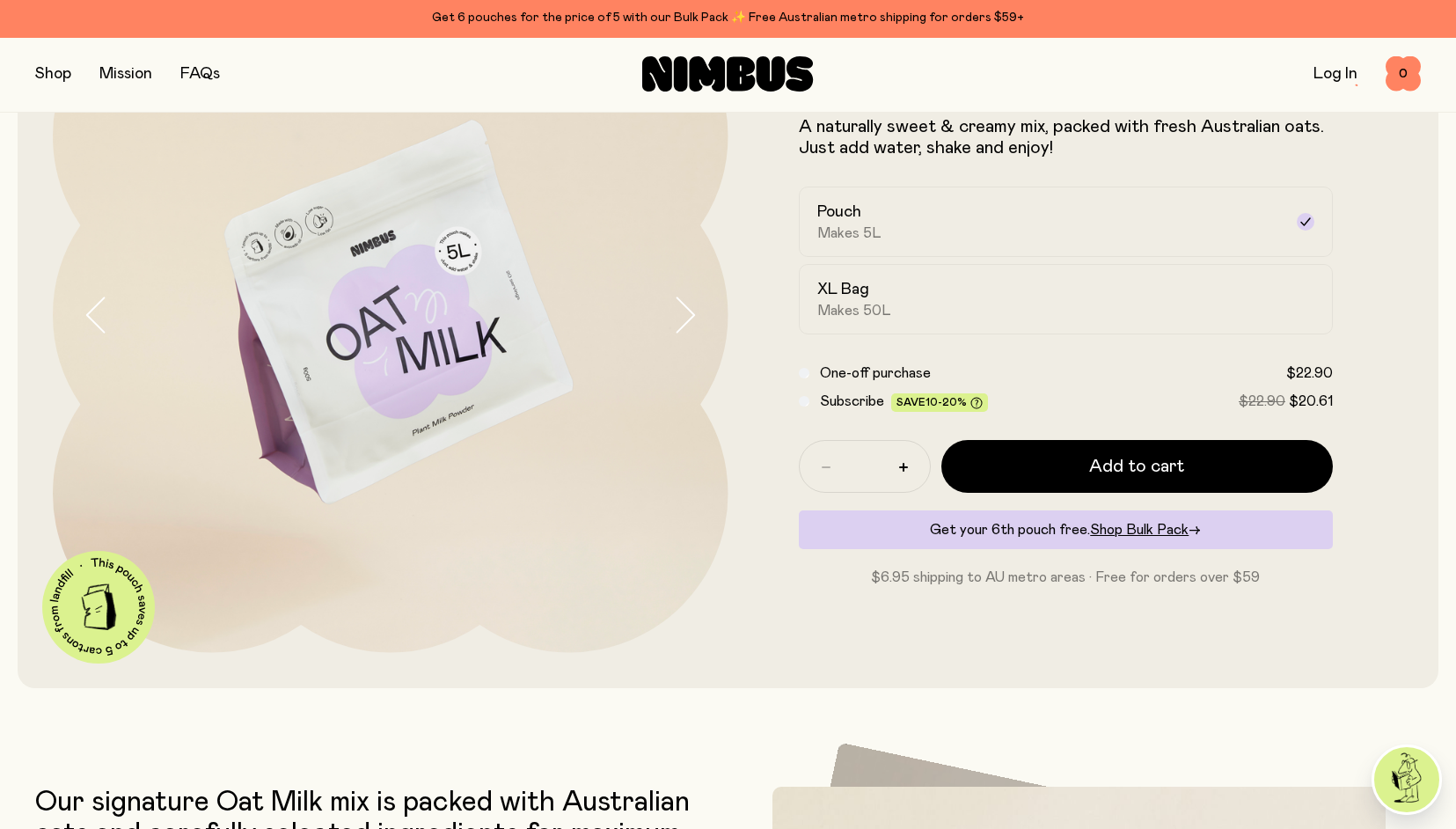
click at [687, 315] on icon "button" at bounding box center [683, 314] width 24 height 37
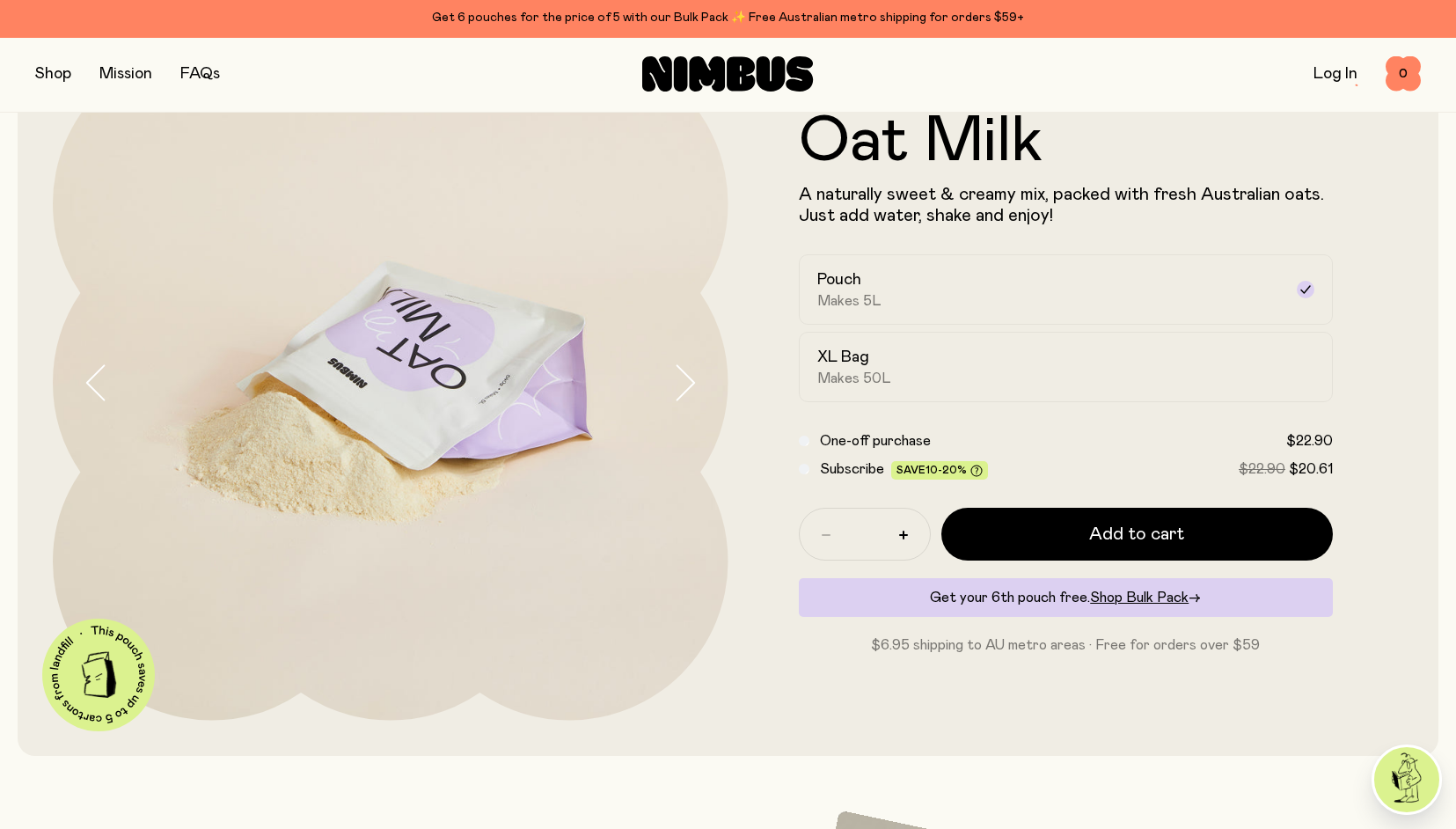
scroll to position [74, 0]
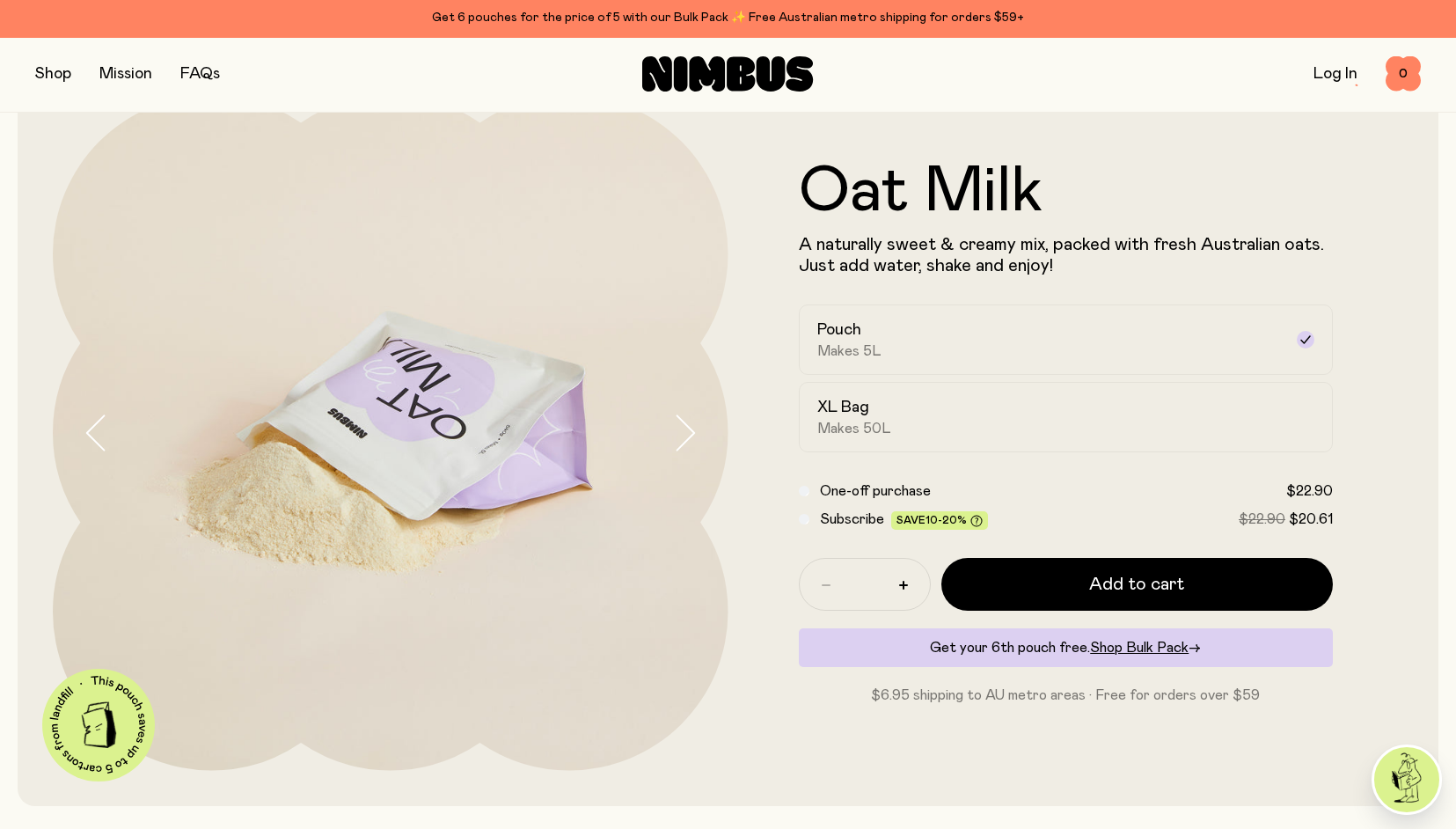
click at [686, 420] on icon "button" at bounding box center [683, 433] width 24 height 37
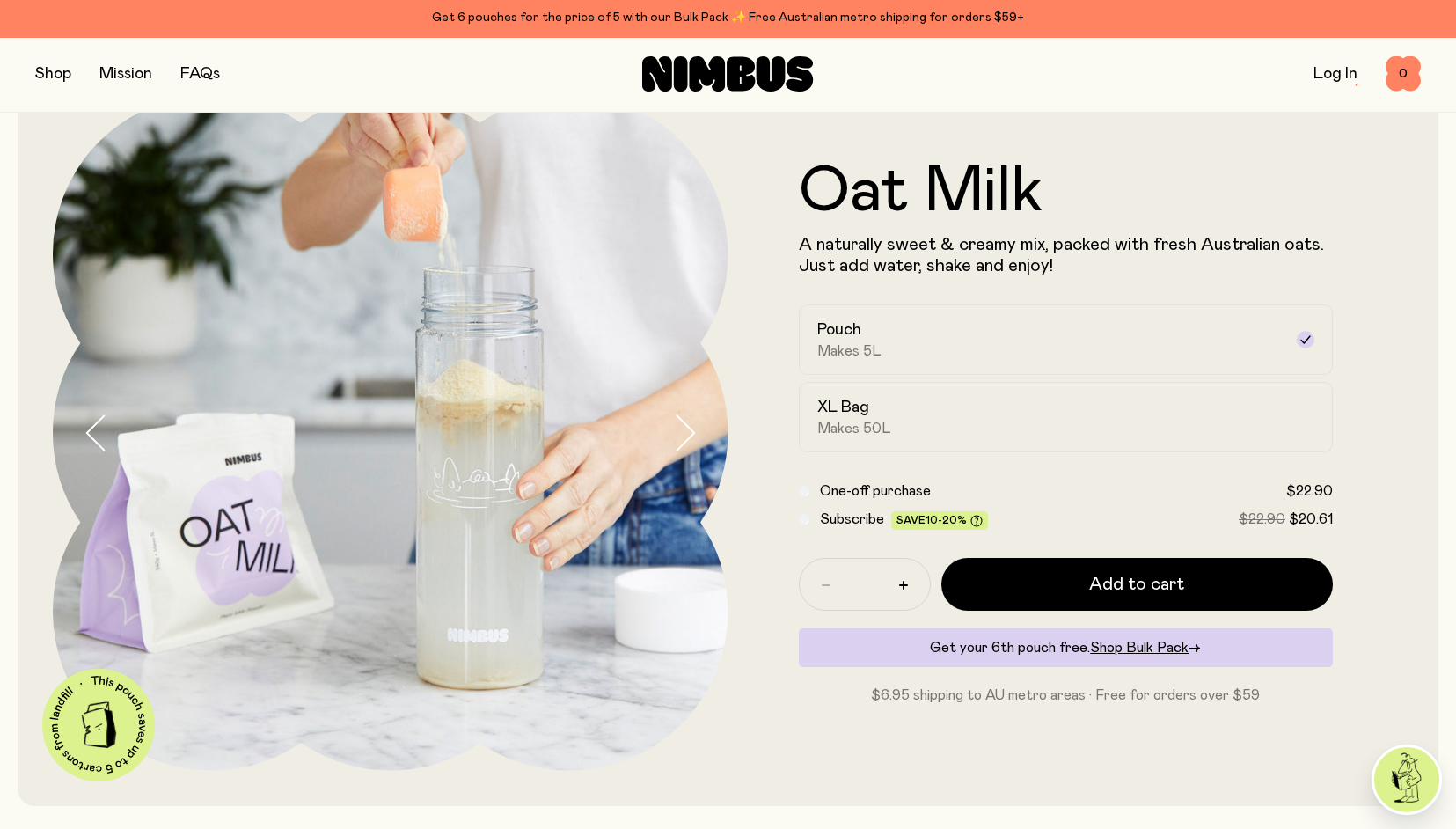
click at [686, 420] on icon "button" at bounding box center [683, 433] width 24 height 37
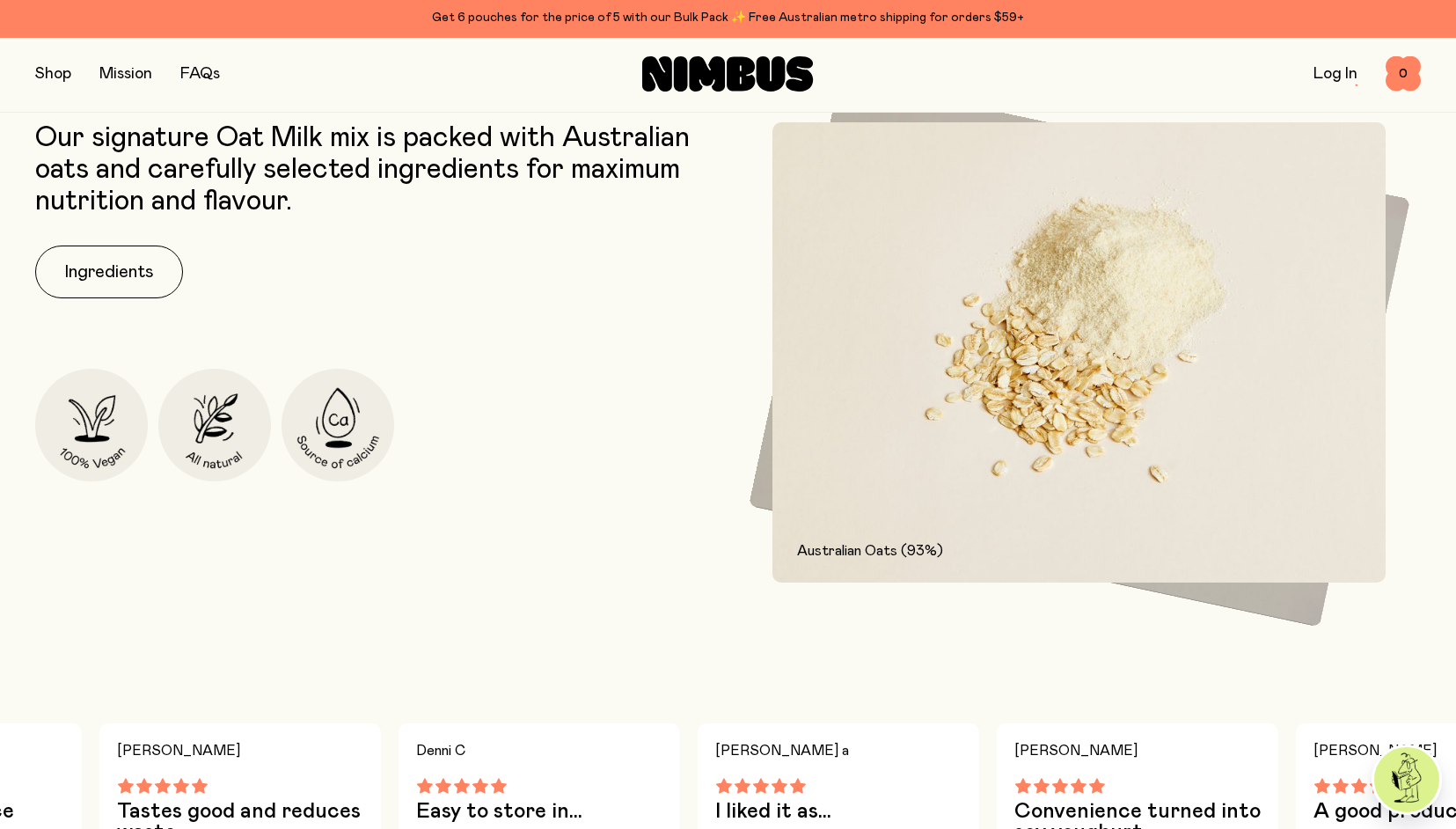
scroll to position [873, 0]
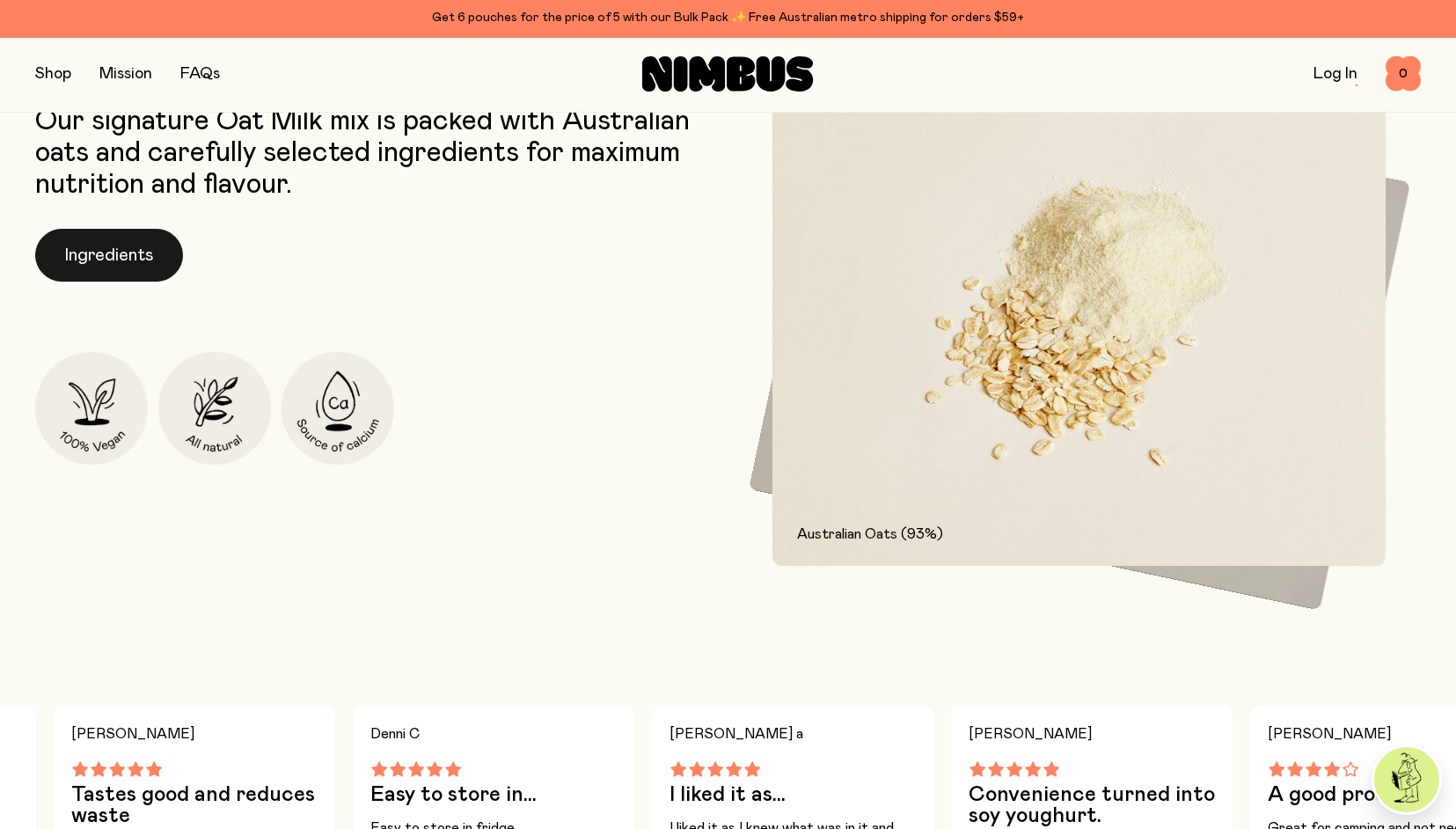
click at [137, 247] on button "Ingredients" at bounding box center [109, 255] width 148 height 52
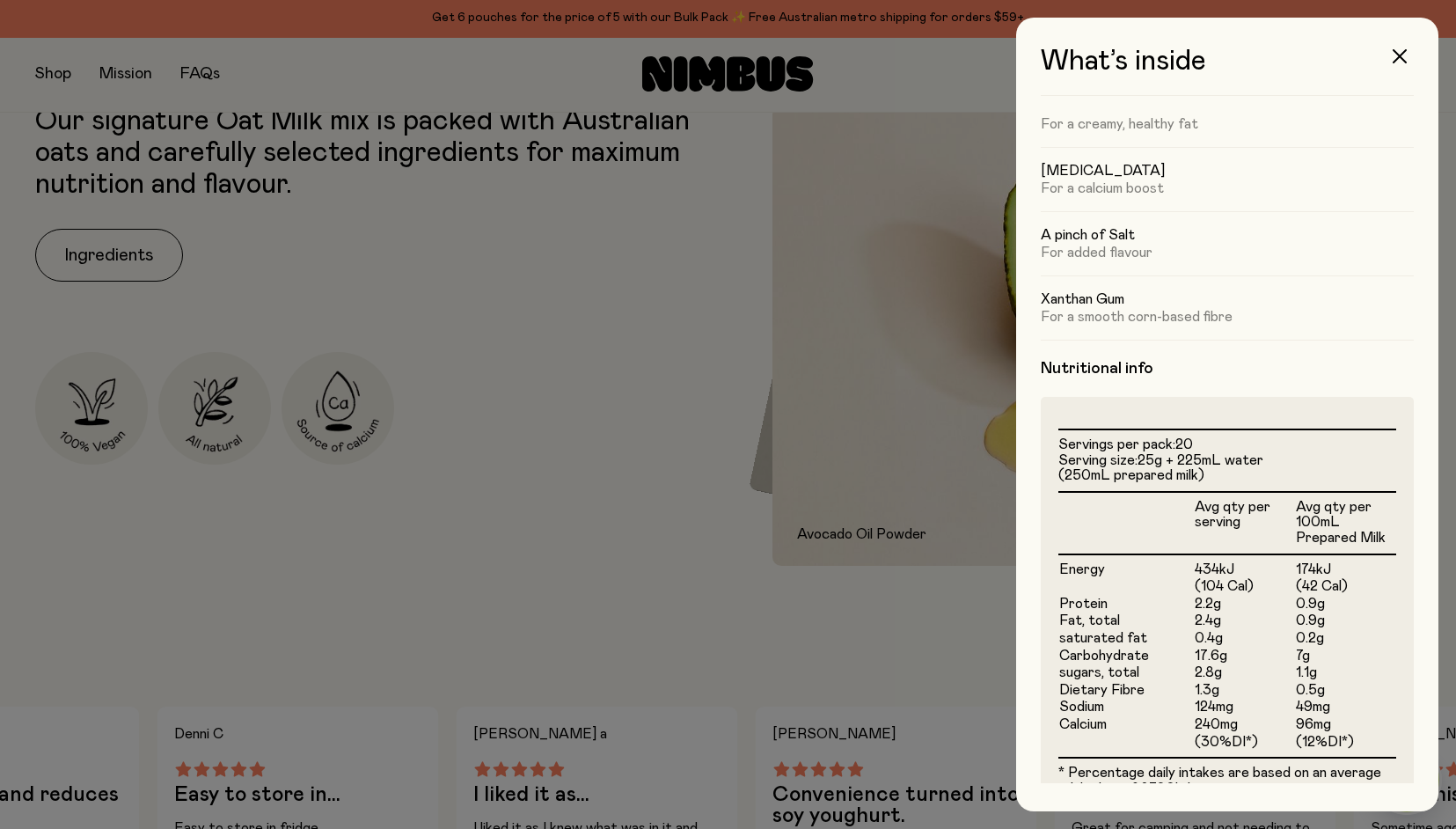
scroll to position [153, 0]
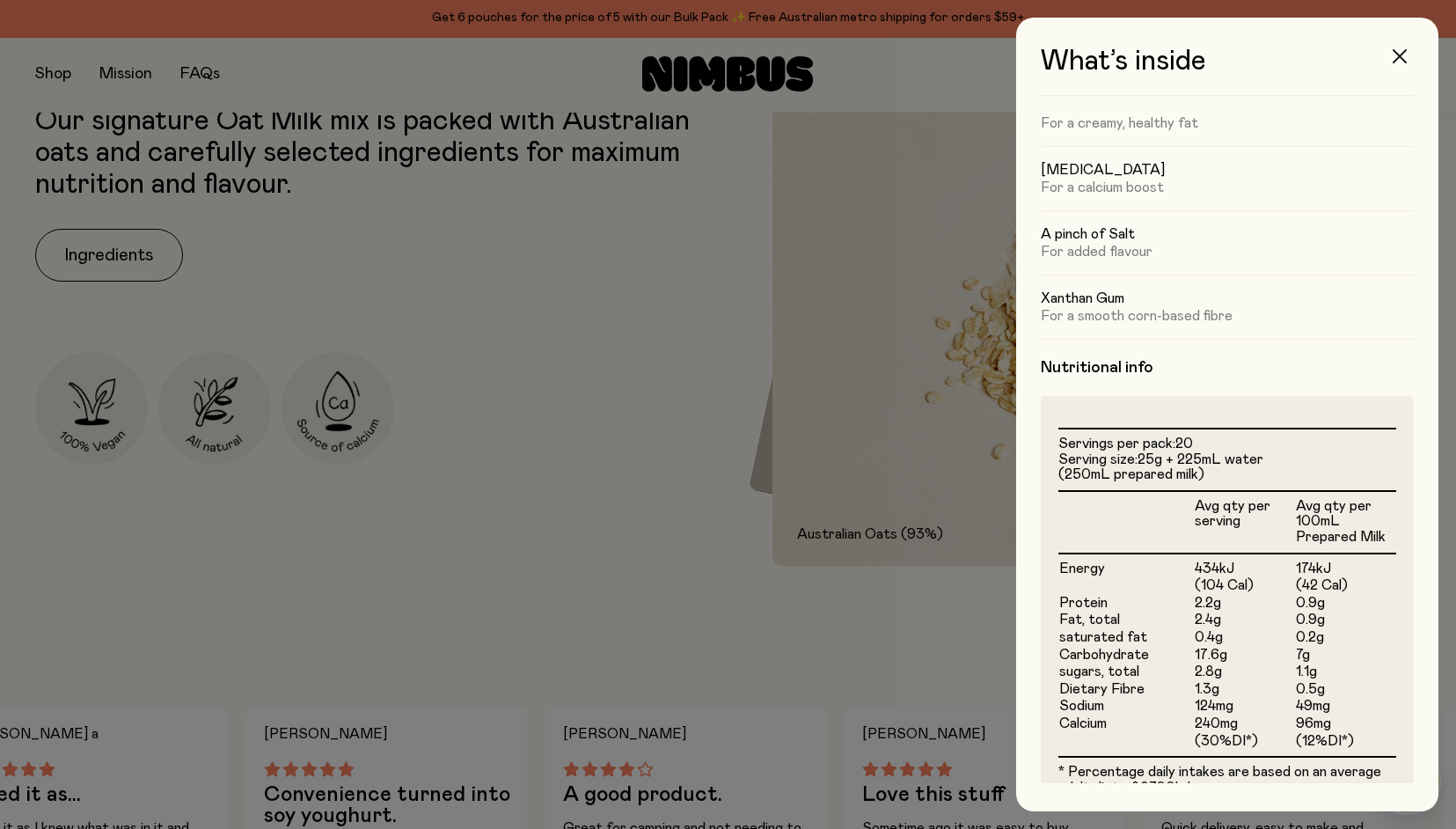
click at [1389, 58] on button "button" at bounding box center [1399, 56] width 42 height 42
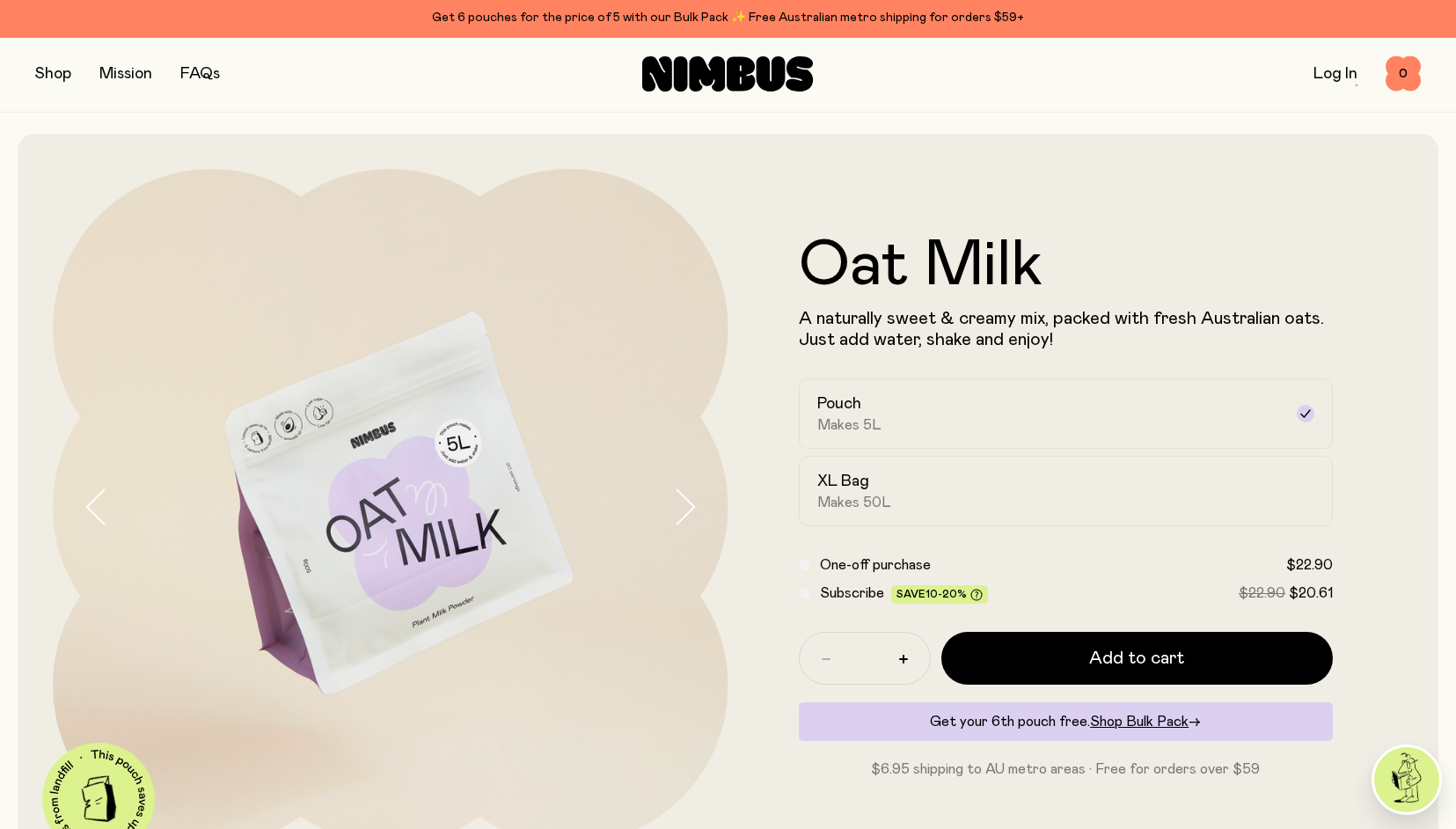
scroll to position [873, 0]
